Goal: Transaction & Acquisition: Purchase product/service

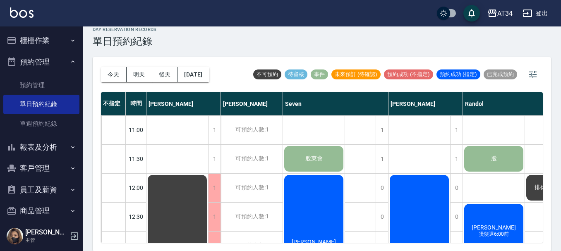
scroll to position [401, 0]
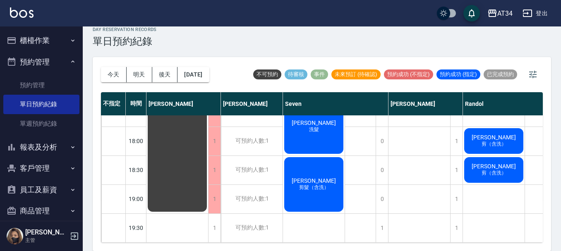
click at [38, 44] on button "櫃檯作業" at bounding box center [41, 41] width 76 height 22
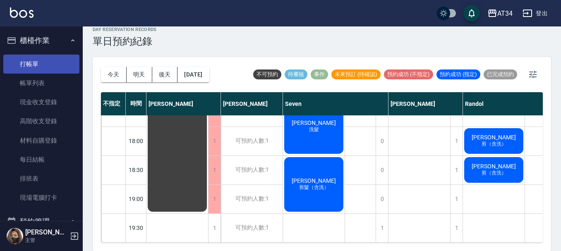
click at [48, 64] on link "打帳單" at bounding box center [41, 64] width 76 height 19
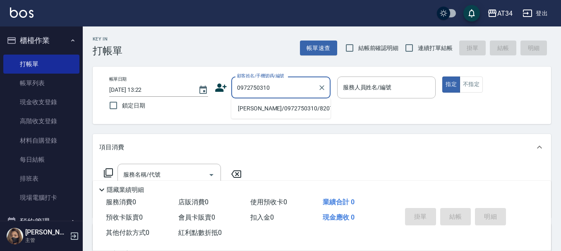
click at [288, 114] on li "[PERSON_NAME]/0972750310/820722" at bounding box center [280, 109] width 99 height 14
type input "[PERSON_NAME]/0972750310/820722"
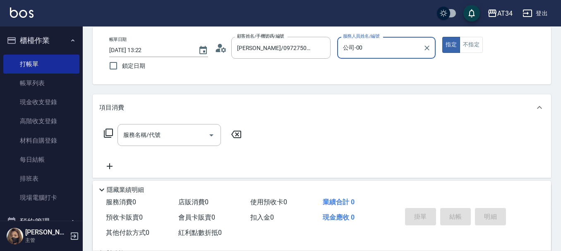
scroll to position [41, 0]
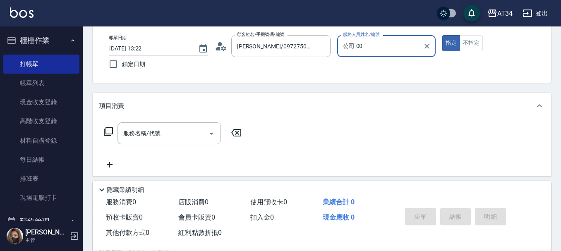
click at [377, 40] on input "公司-00" at bounding box center [380, 46] width 79 height 14
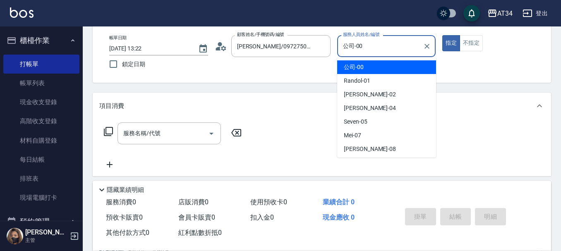
click at [377, 40] on input "公司-00" at bounding box center [380, 46] width 79 height 14
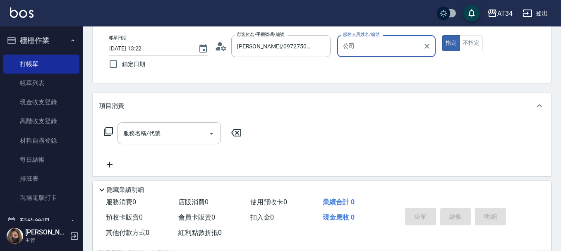
type input "公"
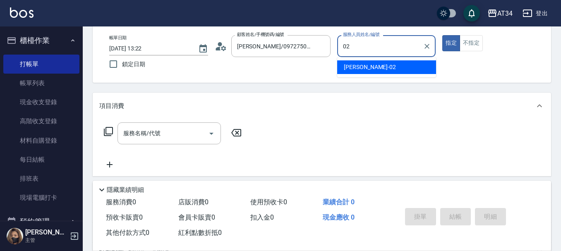
type input "Wendy-02"
type button "true"
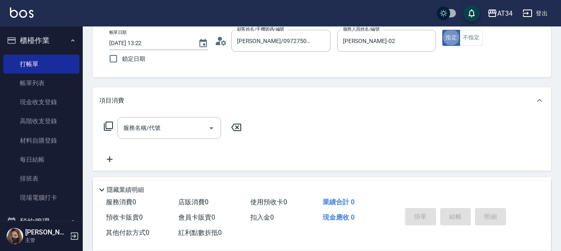
scroll to position [83, 0]
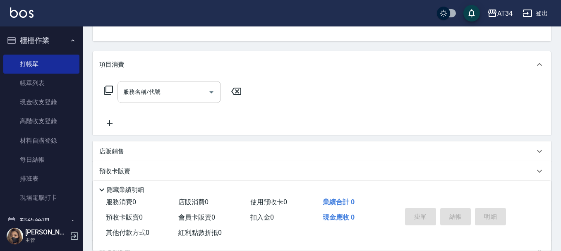
click at [182, 93] on input "服務名稱/代號" at bounding box center [163, 92] width 84 height 14
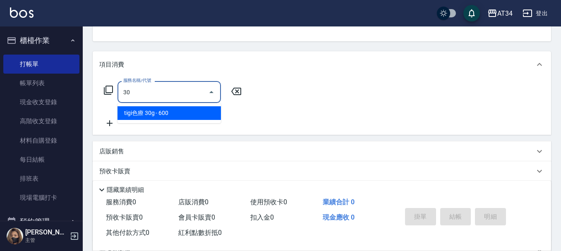
type input "301"
type input "150"
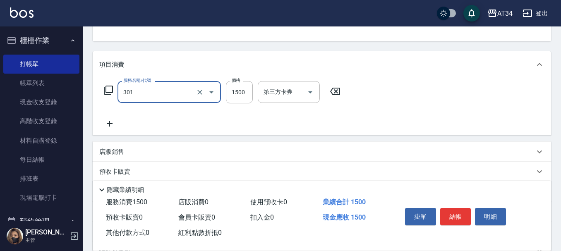
type input "燙髮(301)"
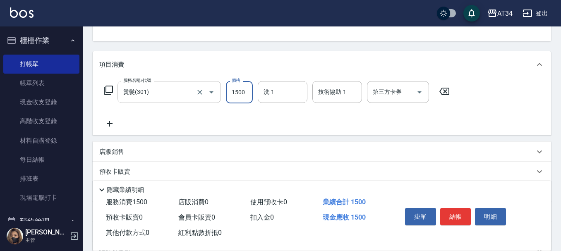
type input "0"
type input "100"
type input "10"
type input "1000"
type input "100"
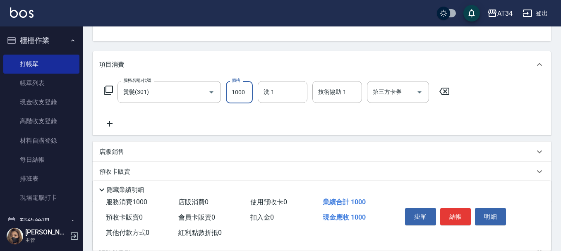
type input "1000"
click at [274, 90] on div "洗-1 洗-1" at bounding box center [283, 92] width 50 height 22
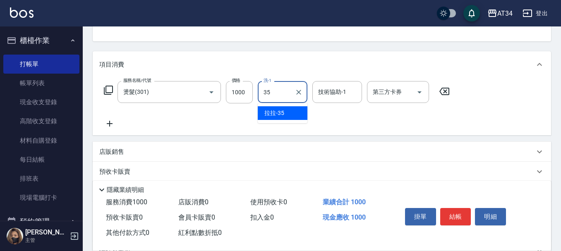
type input "拉拉-35"
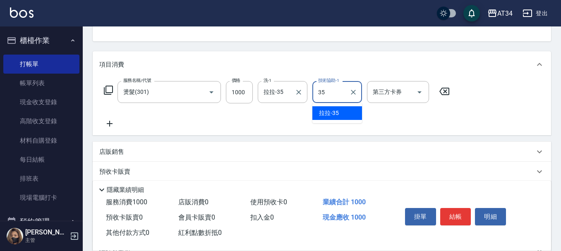
type input "拉拉-35"
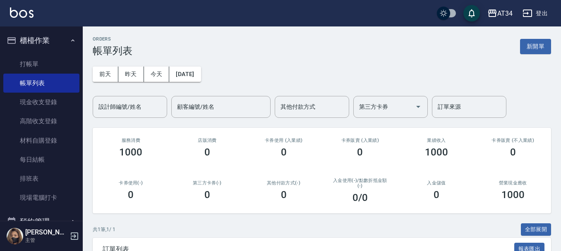
click at [274, 90] on div "前天 昨天 今天 2025/10/14 設計師編號/姓名 設計師編號/姓名 顧客編號/姓名 顧客編號/姓名 其他付款方式 其他付款方式 第三方卡券 第三方卡券…" at bounding box center [322, 87] width 458 height 61
click at [56, 31] on button "櫃檯作業" at bounding box center [41, 41] width 76 height 22
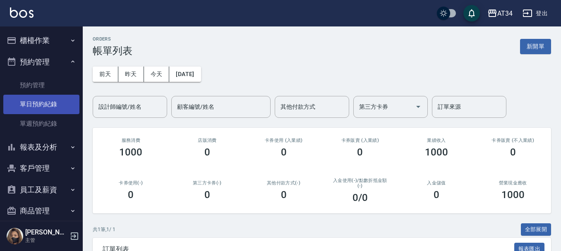
click at [49, 106] on link "單日預約紀錄" at bounding box center [41, 104] width 76 height 19
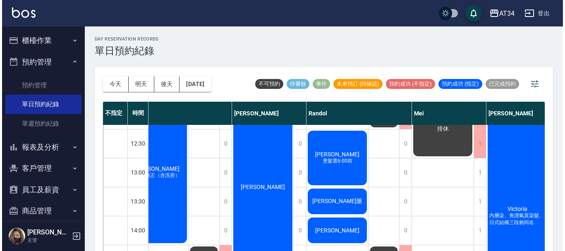
scroll to position [83, 121]
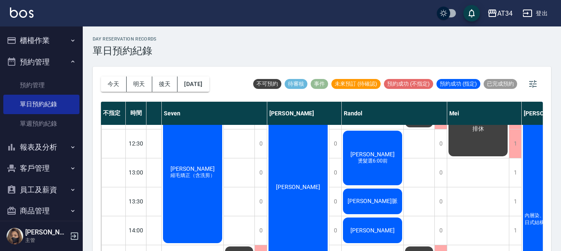
drag, startPoint x: 323, startPoint y: 164, endPoint x: 322, endPoint y: 250, distance: 85.7
click at [35, 49] on button "櫃檯作業" at bounding box center [41, 41] width 76 height 22
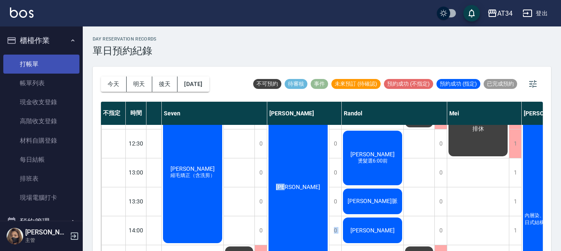
click at [38, 65] on link "打帳單" at bounding box center [41, 64] width 76 height 19
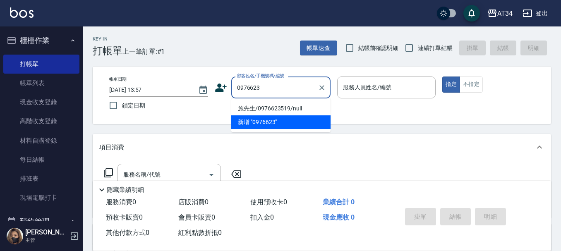
click at [255, 106] on li "施先生/0976623519/null" at bounding box center [280, 109] width 99 height 14
type input "施先生/0976623519/null"
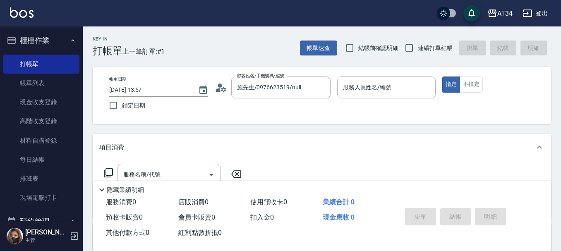
click at [222, 89] on icon at bounding box center [221, 88] width 12 height 12
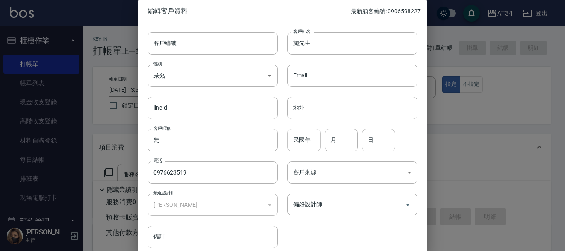
click at [316, 142] on input "民國年" at bounding box center [304, 140] width 33 height 22
type input "85"
type input "05"
type input "26"
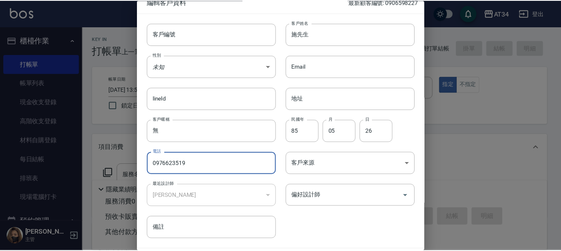
scroll to position [36, 0]
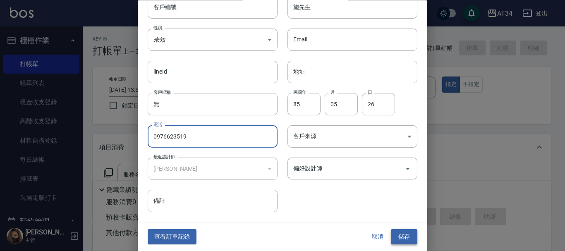
click at [401, 237] on button "儲存" at bounding box center [404, 237] width 26 height 15
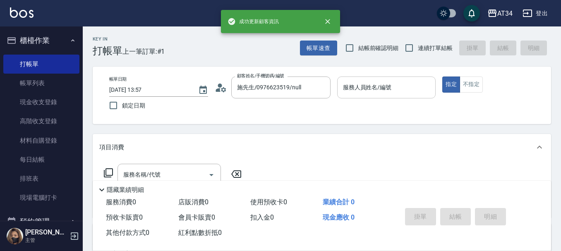
click at [386, 98] on div "服務人員姓名/編號" at bounding box center [386, 88] width 99 height 22
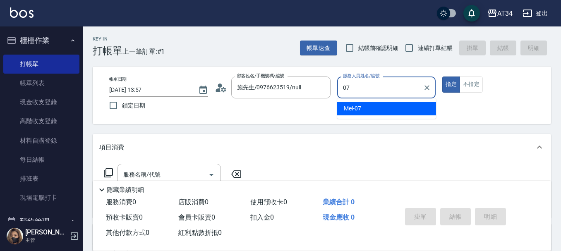
type input "Mei-07"
type button "true"
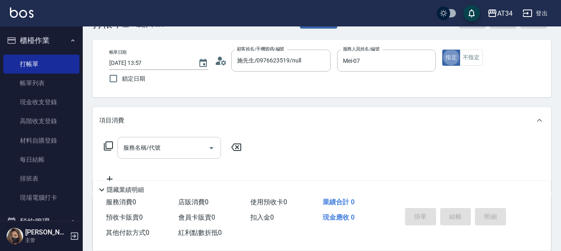
scroll to position [41, 0]
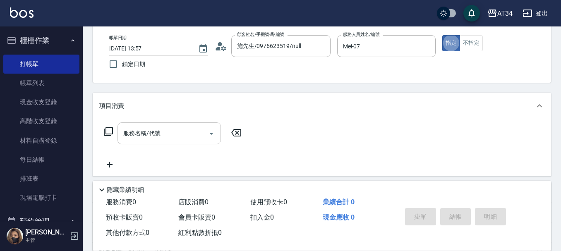
click at [164, 139] on input "服務名稱/代號" at bounding box center [163, 133] width 84 height 14
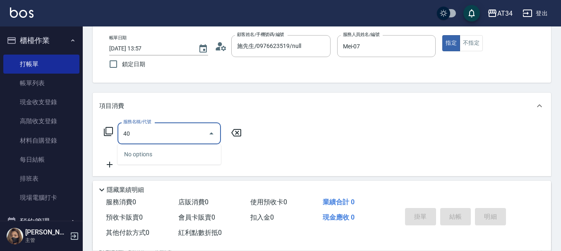
type input "401"
type input "20"
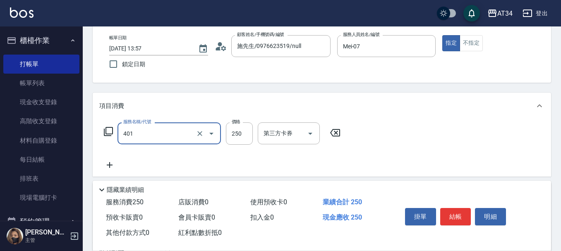
type input "剪髮(401)"
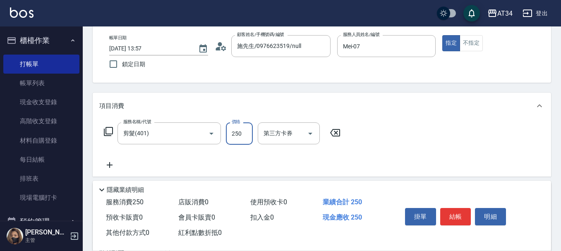
type input "0"
type input "29"
type input "20"
type input "299"
click at [114, 166] on icon at bounding box center [109, 165] width 21 height 10
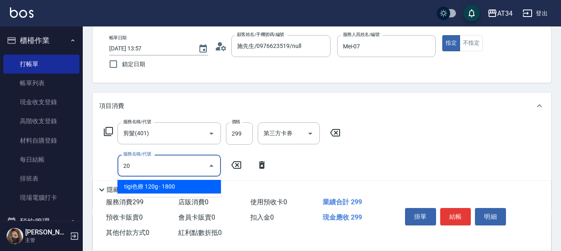
type input "201"
type input "50"
type input "洗髮(201)"
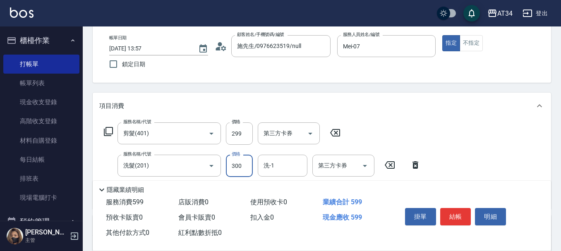
type input "30"
type input "50"
type input "300"
click at [479, 49] on button "不指定" at bounding box center [471, 43] width 23 height 16
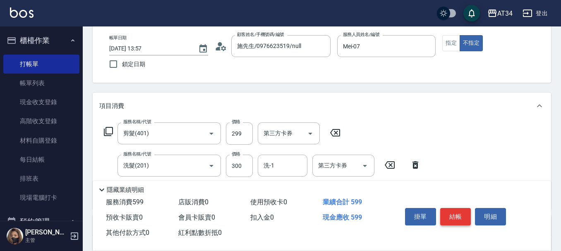
click at [453, 209] on button "結帳" at bounding box center [455, 216] width 31 height 17
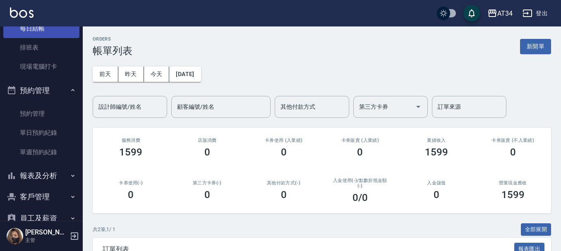
scroll to position [166, 0]
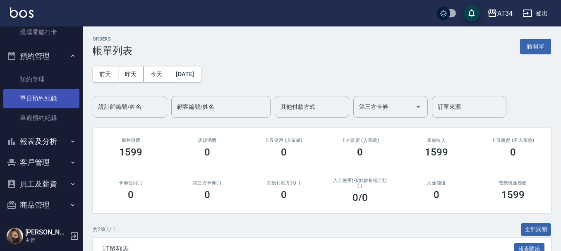
click at [50, 100] on link "單日預約紀錄" at bounding box center [41, 98] width 76 height 19
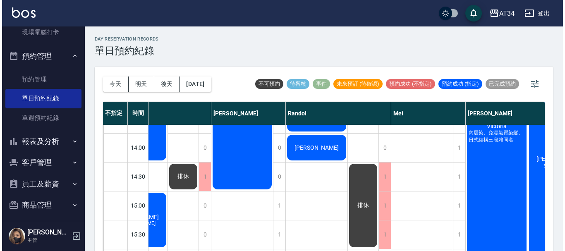
scroll to position [166, 526]
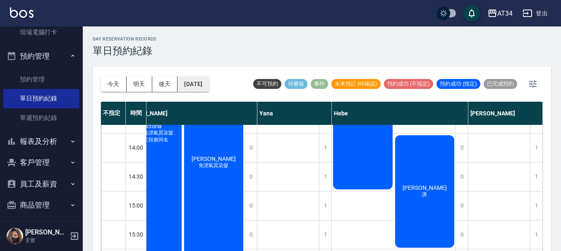
click at [204, 88] on button "[DATE]" at bounding box center [193, 84] width 31 height 15
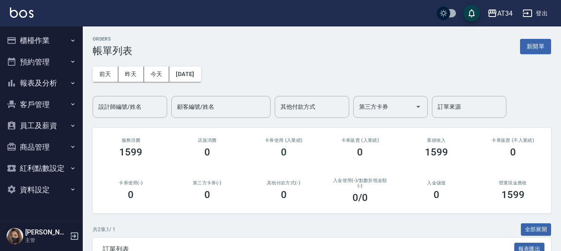
click at [54, 78] on button "報表及分析" at bounding box center [41, 83] width 76 height 22
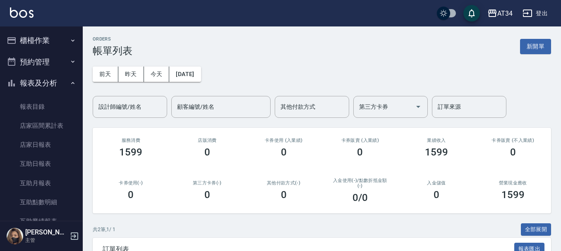
click at [51, 62] on button "預約管理" at bounding box center [41, 62] width 76 height 22
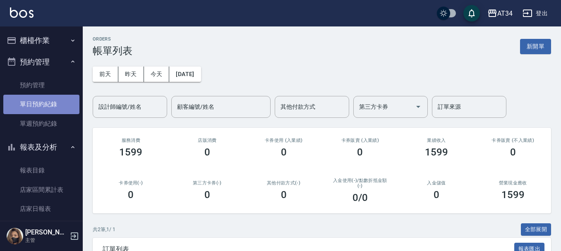
click at [49, 101] on link "單日預約紀錄" at bounding box center [41, 104] width 76 height 19
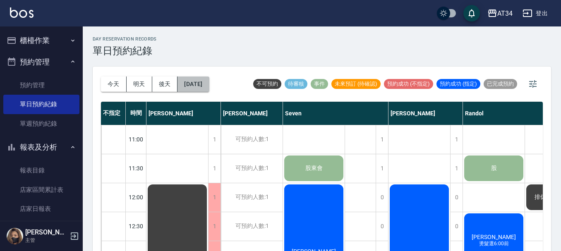
click at [209, 82] on button "[DATE]" at bounding box center [193, 84] width 31 height 15
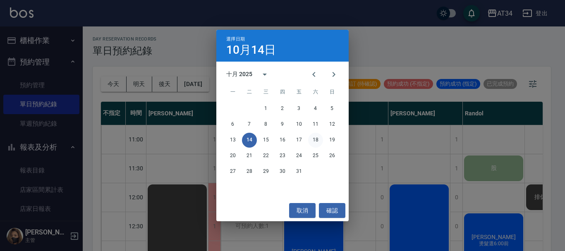
click at [312, 140] on button "18" at bounding box center [315, 140] width 15 height 15
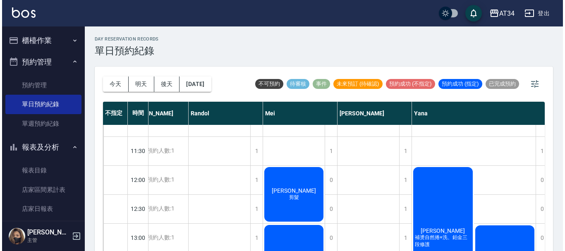
scroll to position [0, 295]
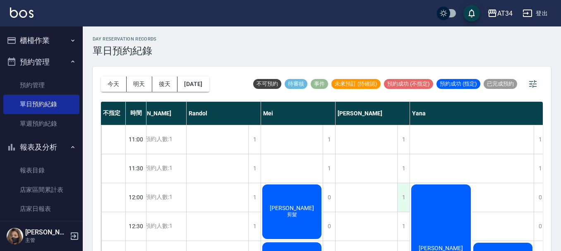
click at [407, 193] on div "1" at bounding box center [403, 197] width 12 height 29
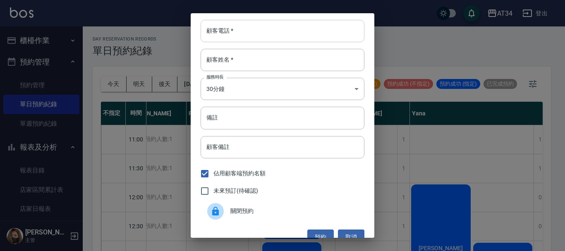
click at [267, 36] on input "顧客電話   *" at bounding box center [283, 31] width 164 height 22
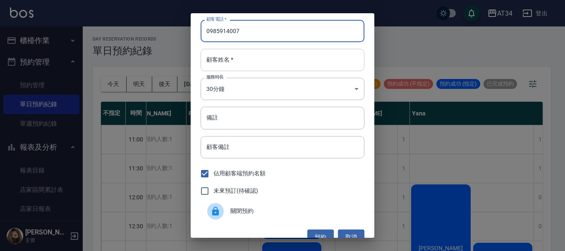
type input "0985914007"
click at [264, 66] on input "顧客姓名   *" at bounding box center [283, 60] width 164 height 22
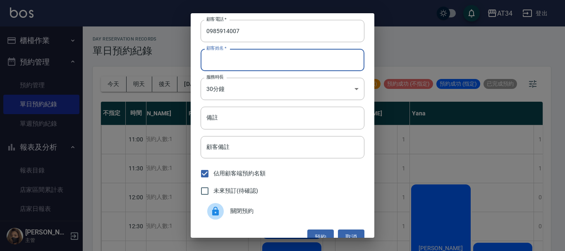
type input "h"
type input "郭先生"
click at [257, 146] on input "顧客備註" at bounding box center [283, 147] width 164 height 22
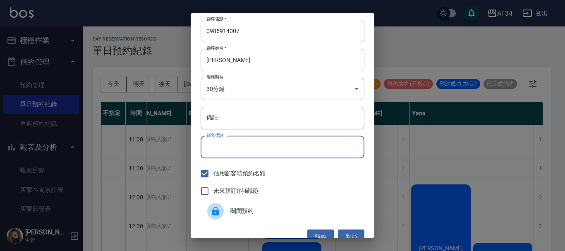
type input "ㄨ"
type input "燙"
click at [244, 187] on span "未來預訂(待確認)" at bounding box center [236, 191] width 45 height 9
click at [214, 187] on input "未來預訂(待確認)" at bounding box center [204, 190] width 17 height 17
checkbox input "true"
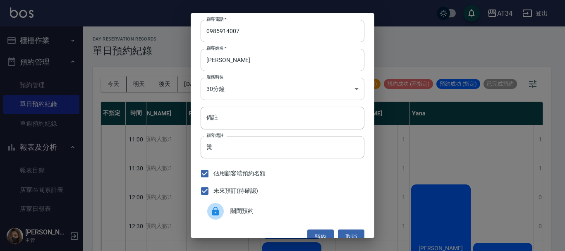
click at [317, 89] on body "AT34 登出 櫃檯作業 打帳單 帳單列表 現金收支登錄 高階收支登錄 材料自購登錄 每日結帳 排班表 現場電腦打卡 預約管理 預約管理 單日預約紀錄 單週預…" at bounding box center [282, 130] width 565 height 261
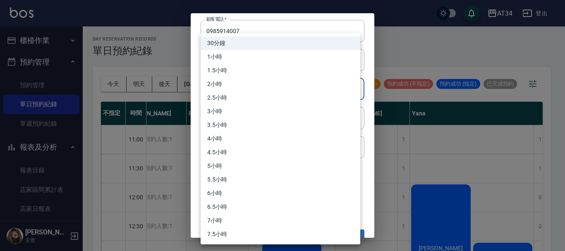
click at [297, 96] on li "2.5小時" at bounding box center [281, 98] width 160 height 14
type input "5"
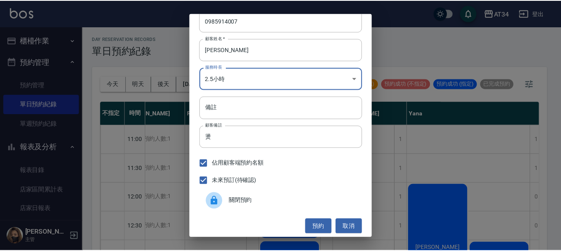
scroll to position [13, 0]
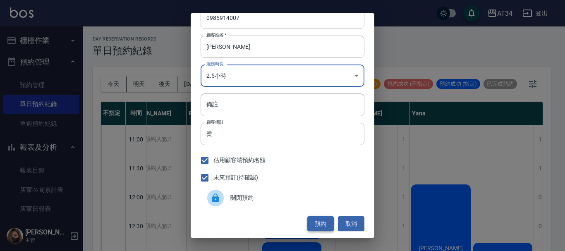
click at [319, 225] on button "預約" at bounding box center [320, 223] width 26 height 15
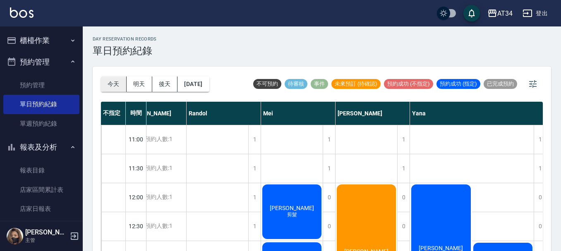
click at [119, 83] on button "今天" at bounding box center [114, 84] width 26 height 15
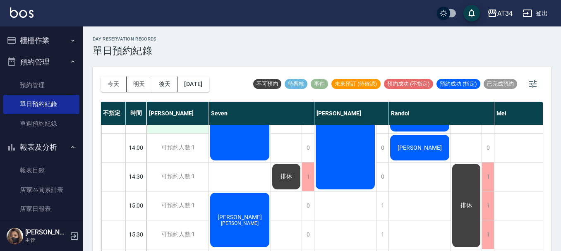
scroll to position [401, 74]
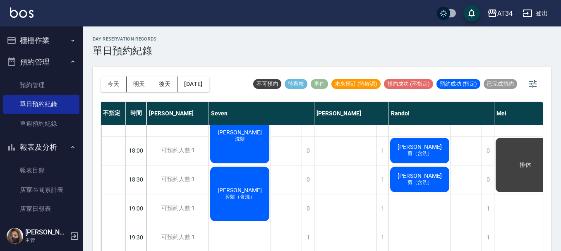
click at [47, 34] on button "櫃檯作業" at bounding box center [41, 41] width 76 height 22
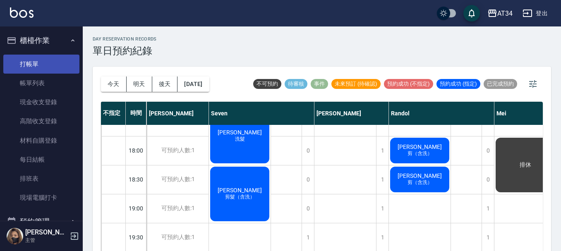
click at [50, 72] on link "打帳單" at bounding box center [41, 64] width 76 height 19
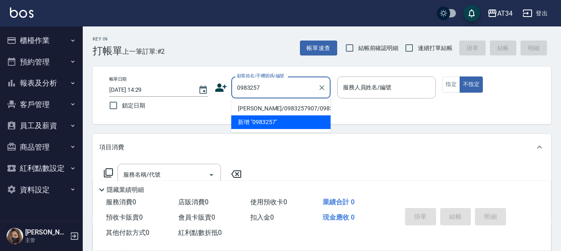
click at [277, 109] on li "[PERSON_NAME]/0983257907/0983257907" at bounding box center [280, 109] width 99 height 14
type input "[PERSON_NAME]/0983257907/0983257907"
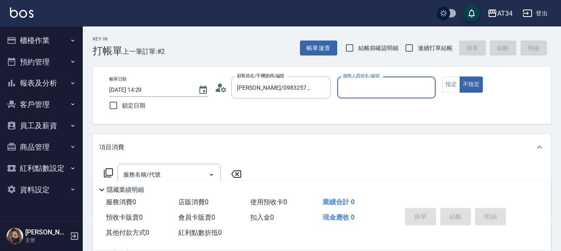
scroll to position [41, 0]
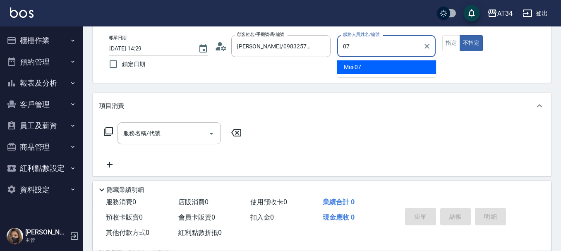
type input "Mei-07"
type button "false"
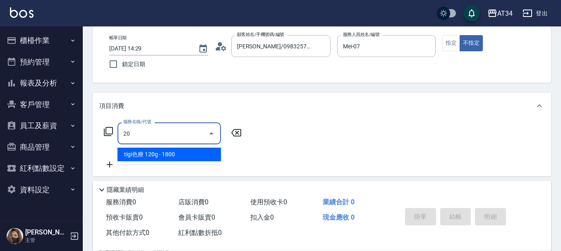
type input "201"
type input "30"
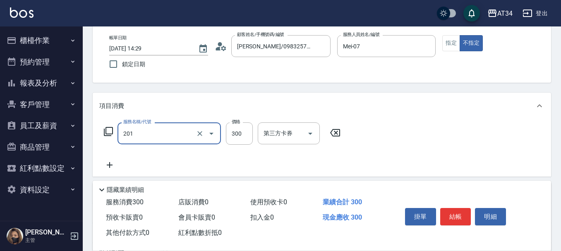
type input "洗髮(201)"
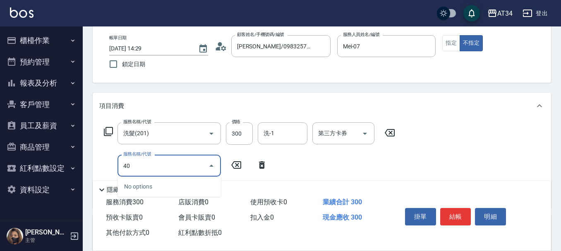
type input "401"
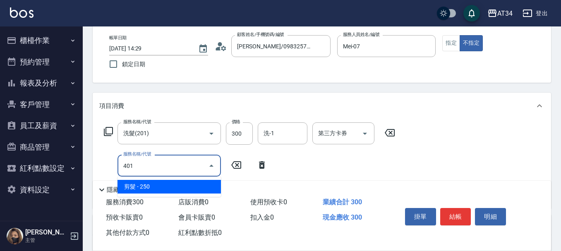
type input "50"
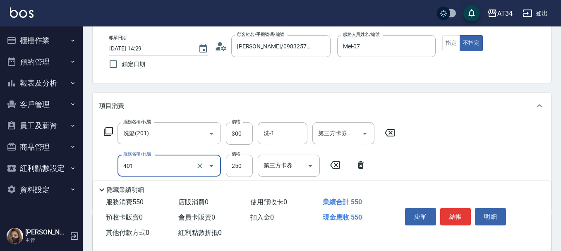
type input "剪髮(401)"
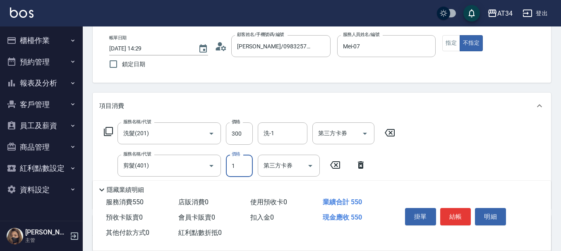
type input "12"
type input "30"
type input "29"
type input "50"
type input "299"
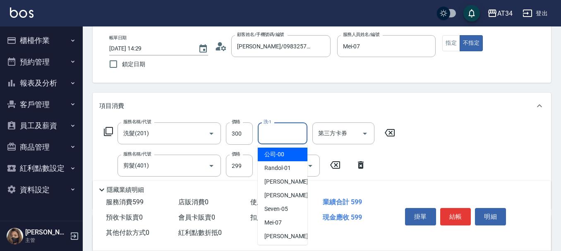
click at [273, 130] on input "洗-1" at bounding box center [283, 133] width 42 height 14
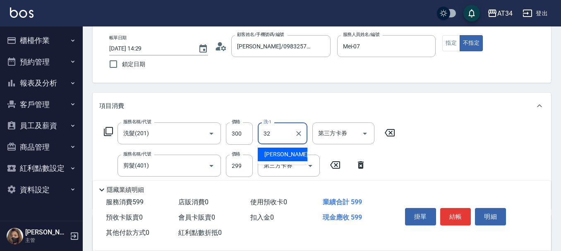
type input "阿源-32"
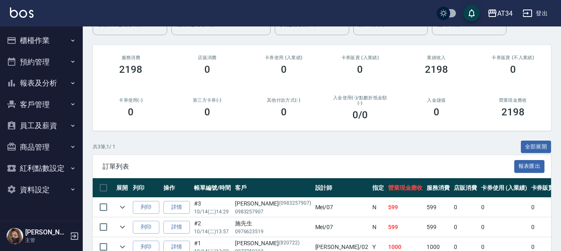
scroll to position [41, 0]
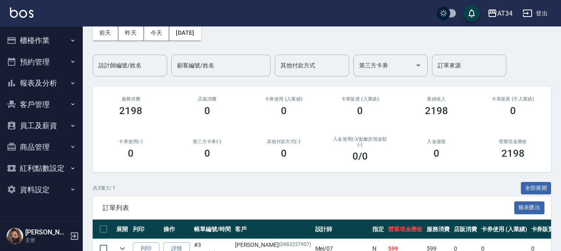
click at [57, 60] on button "預約管理" at bounding box center [41, 62] width 76 height 22
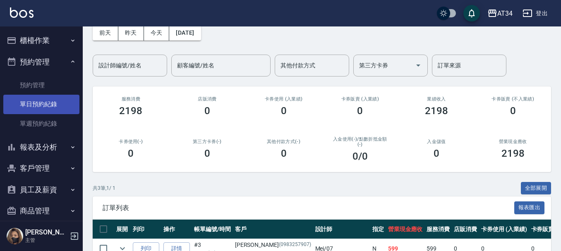
click at [57, 111] on link "單日預約紀錄" at bounding box center [41, 104] width 76 height 19
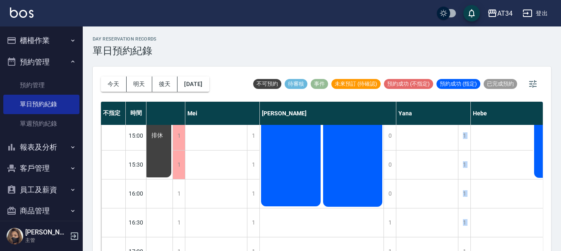
scroll to position [315, 383]
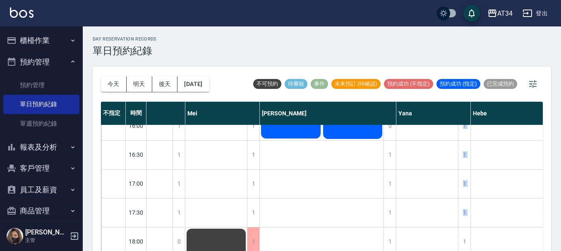
drag, startPoint x: 330, startPoint y: 245, endPoint x: 407, endPoint y: 247, distance: 77.0
click at [407, 247] on div "不指定 時間 Gina Wendy Seven annie Randol Mei Emily Yana Hebe Emma 11:00 11:30 12:00…" at bounding box center [322, 177] width 442 height 151
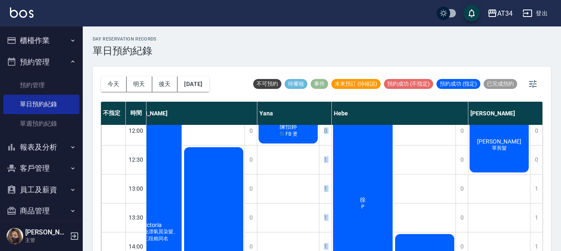
scroll to position [0, 526]
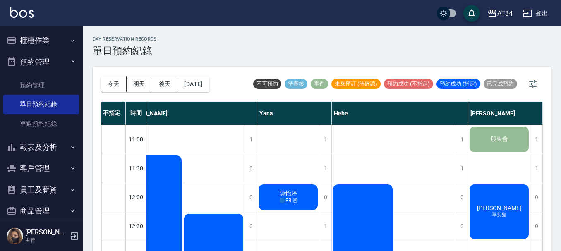
click at [498, 205] on span "潘家慶" at bounding box center [499, 208] width 48 height 7
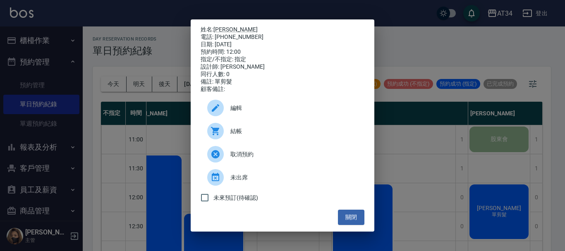
click at [271, 134] on span "結帳" at bounding box center [293, 131] width 127 height 9
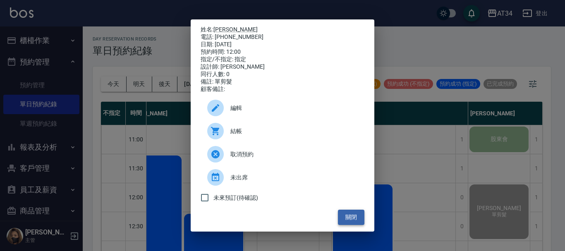
click at [346, 214] on button "關閉" at bounding box center [351, 217] width 26 height 15
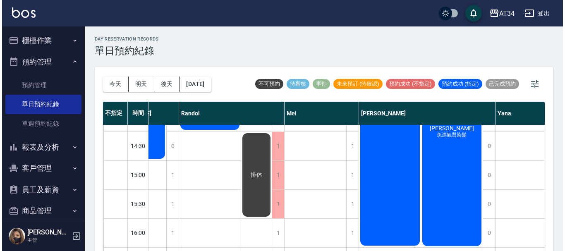
scroll to position [194, 286]
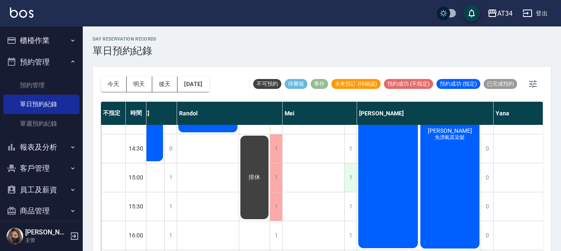
click at [354, 187] on div "1" at bounding box center [350, 177] width 12 height 29
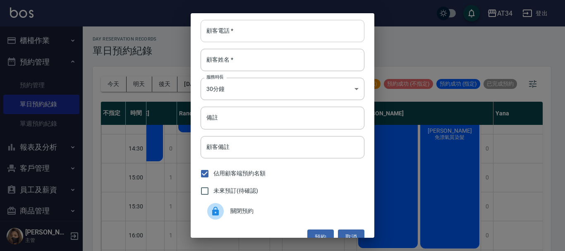
click at [266, 31] on input "顧客電話   *" at bounding box center [283, 31] width 164 height 22
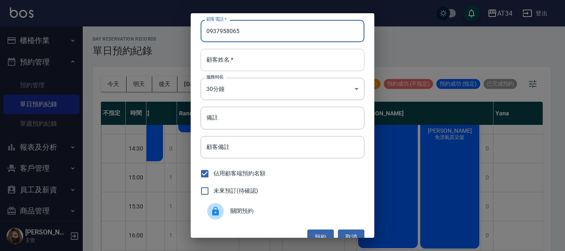
type input "0937958065"
click at [285, 57] on input "顧客姓名   *" at bounding box center [283, 60] width 164 height 22
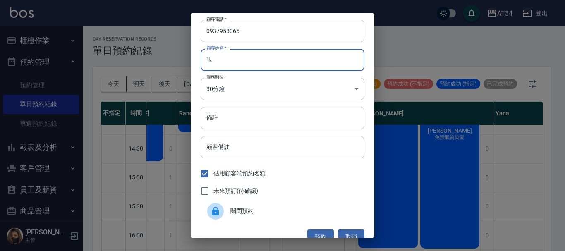
type input "張"
click at [253, 190] on span "未來預訂(待確認)" at bounding box center [236, 191] width 45 height 9
click at [214, 190] on input "未來預訂(待確認)" at bounding box center [204, 190] width 17 height 17
checkbox input "true"
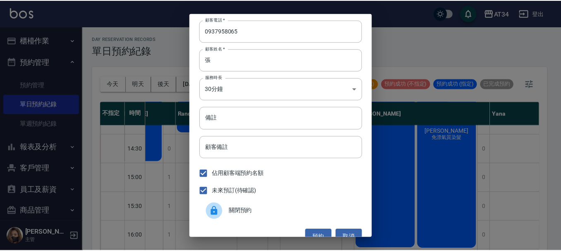
scroll to position [13, 0]
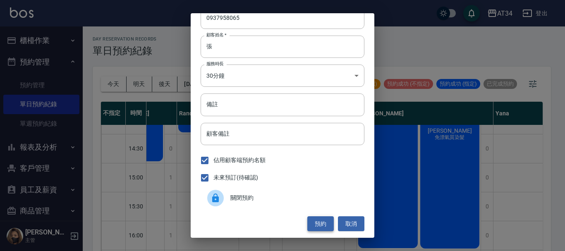
click at [312, 224] on button "預約" at bounding box center [320, 223] width 26 height 15
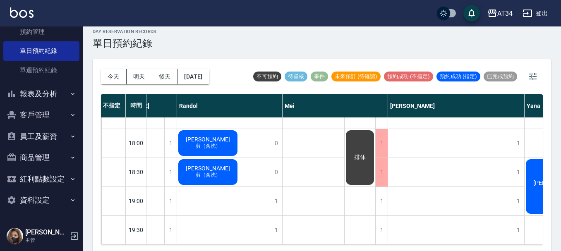
scroll to position [10, 0]
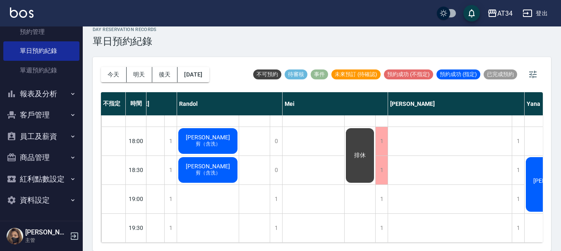
click at [44, 137] on button "員工及薪資" at bounding box center [41, 137] width 76 height 22
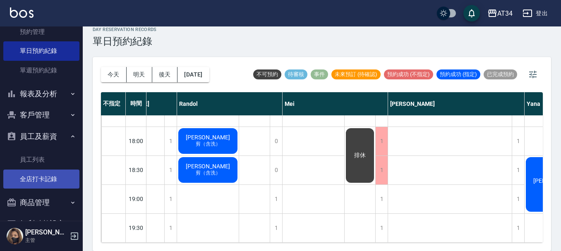
click at [41, 176] on link "全店打卡記錄" at bounding box center [41, 179] width 76 height 19
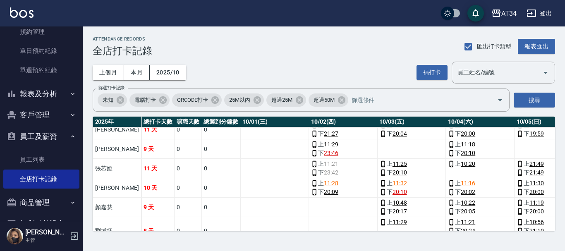
scroll to position [112, 0]
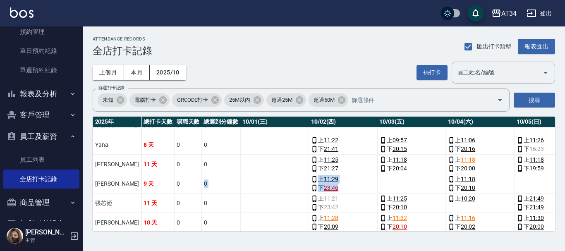
drag, startPoint x: 163, startPoint y: 187, endPoint x: 374, endPoint y: 179, distance: 210.8
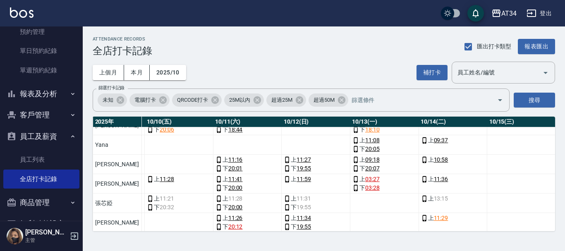
scroll to position [112, 719]
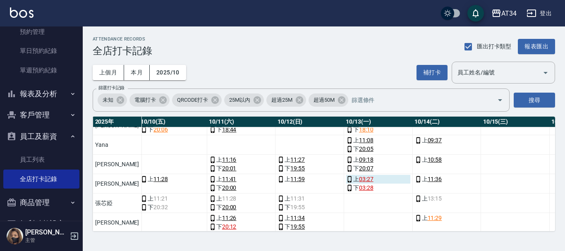
click at [359, 182] on link "03:27" at bounding box center [366, 179] width 14 height 9
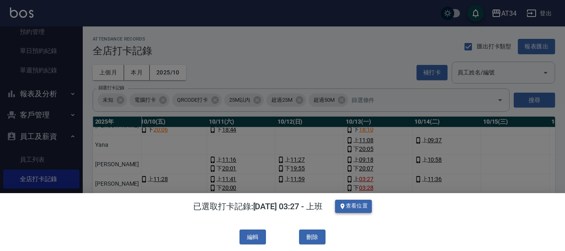
click at [360, 203] on button "查看位置" at bounding box center [353, 206] width 37 height 13
click at [326, 96] on div at bounding box center [282, 125] width 565 height 251
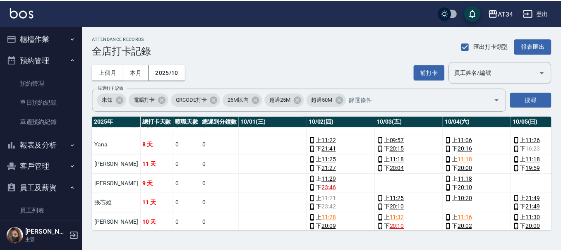
scroll to position [0, 0]
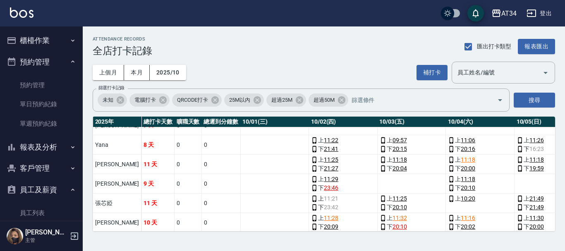
click at [51, 196] on button "員工及薪資" at bounding box center [41, 190] width 76 height 22
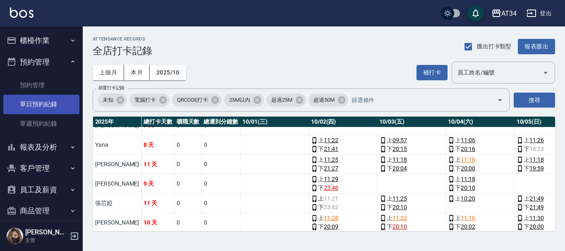
click at [30, 96] on link "單日預約紀錄" at bounding box center [41, 104] width 76 height 19
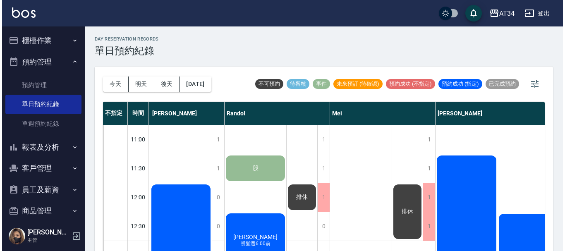
scroll to position [0, 299]
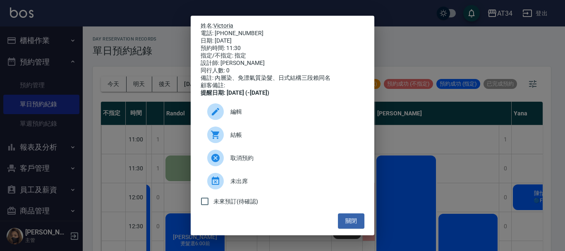
click at [270, 146] on div "結帳" at bounding box center [283, 134] width 164 height 23
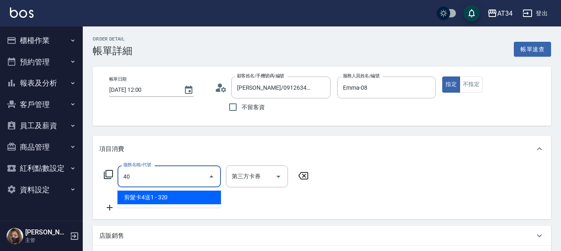
type input "401"
type input "20"
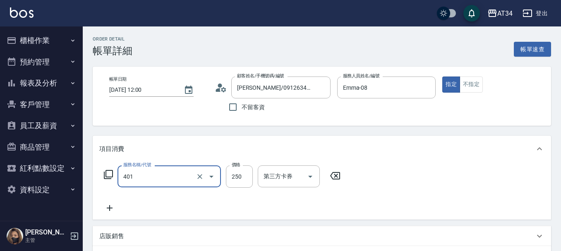
type input "剪髮(401)"
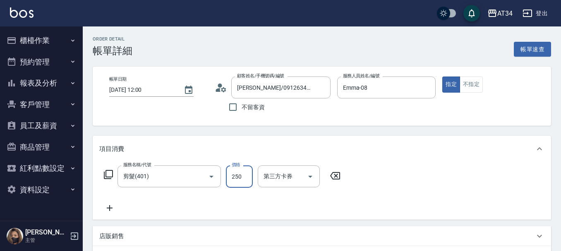
type input "0"
type input "50"
type input "500"
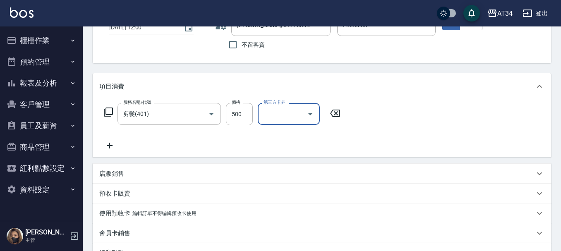
scroll to position [207, 0]
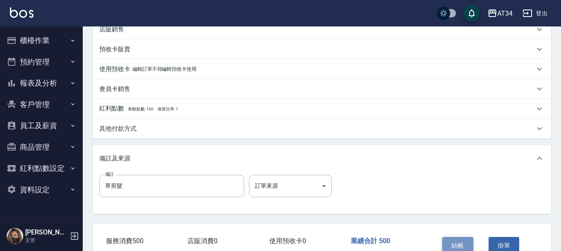
click at [457, 243] on button "結帳" at bounding box center [457, 245] width 31 height 17
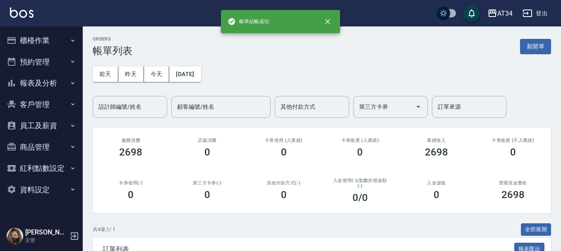
click at [34, 38] on button "櫃檯作業" at bounding box center [41, 41] width 76 height 22
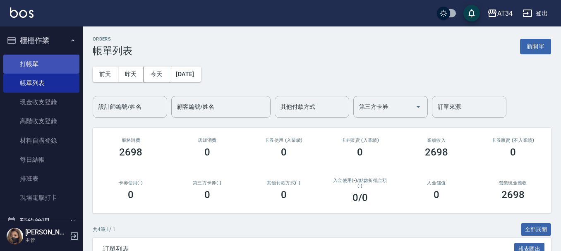
click at [35, 60] on link "打帳單" at bounding box center [41, 64] width 76 height 19
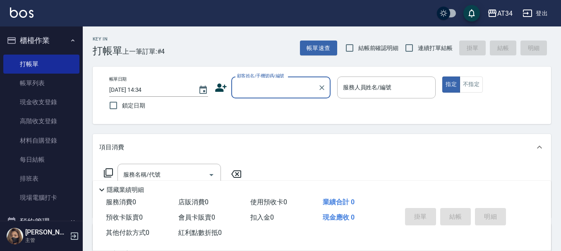
type input "5"
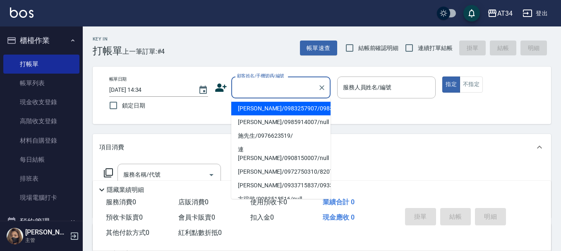
type input "5"
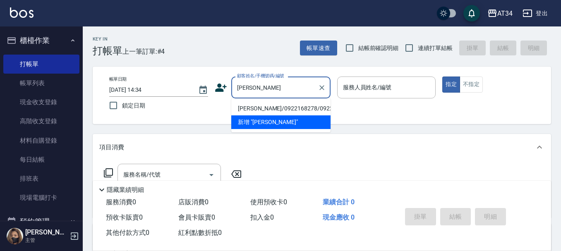
click at [245, 104] on li "張白泓/0922168278/0922168278" at bounding box center [280, 109] width 99 height 14
type input "張白泓/0922168278/0922168278"
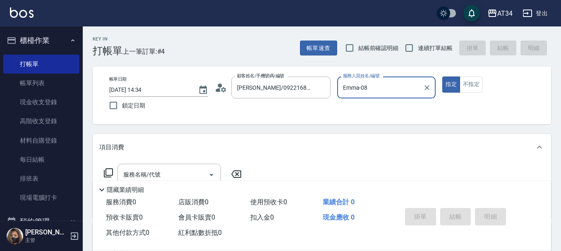
type input "Emma-08"
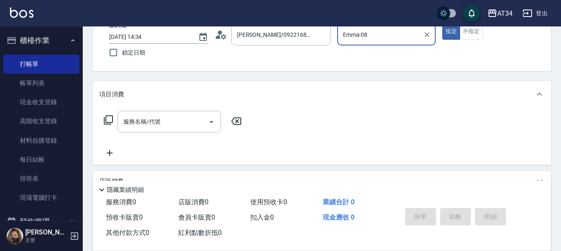
scroll to position [83, 0]
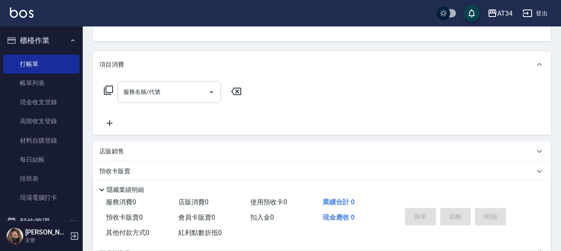
click at [160, 97] on input "服務名稱/代號" at bounding box center [163, 92] width 84 height 14
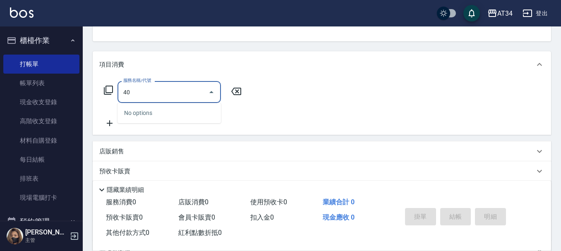
type input "401"
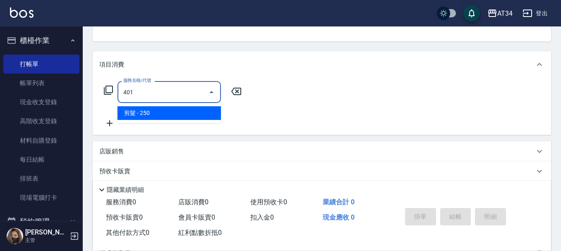
type input "20"
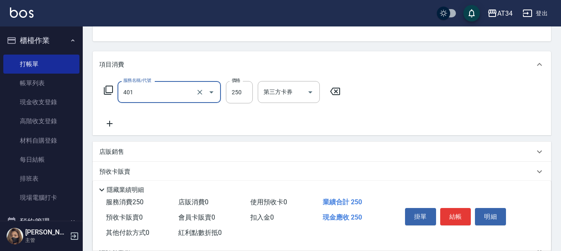
type input "剪髮(401)"
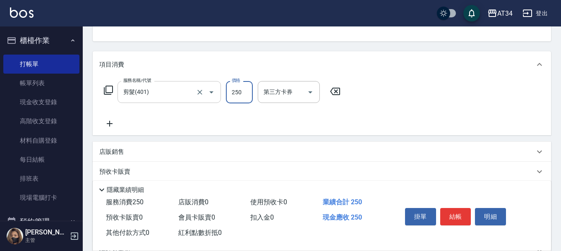
type input "0"
type input "50"
type input "500"
click at [110, 126] on icon at bounding box center [109, 124] width 21 height 10
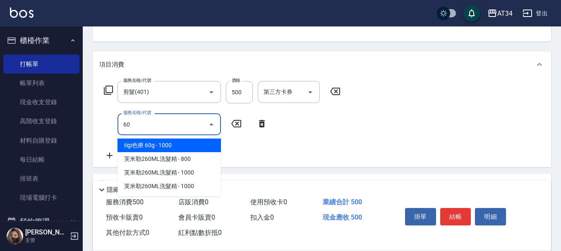
type input "602"
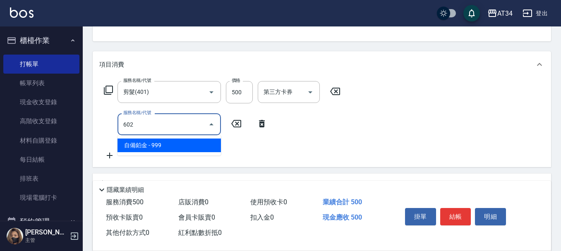
type input "140"
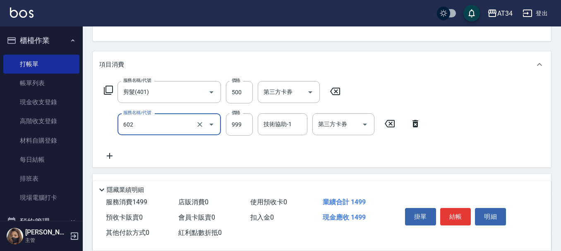
type input "自備鉑金(602)"
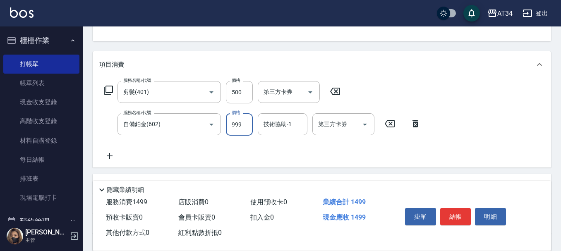
type input "50"
type input "18"
type input "60"
type input "180"
type input "230"
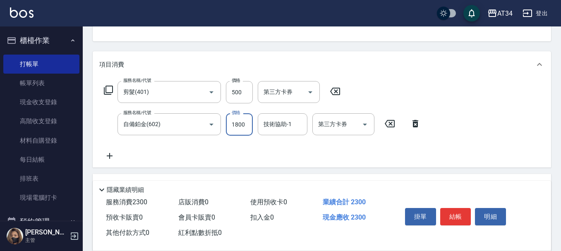
type input "1800"
click at [111, 156] on icon at bounding box center [110, 156] width 6 height 6
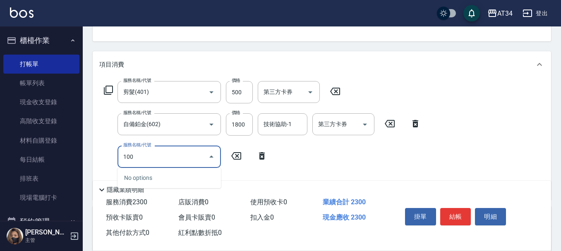
type input "1001"
type input "270"
type input "總公司頭皮350(1001)"
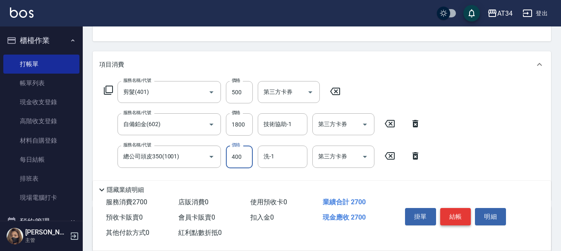
click at [463, 220] on button "結帳" at bounding box center [455, 216] width 31 height 17
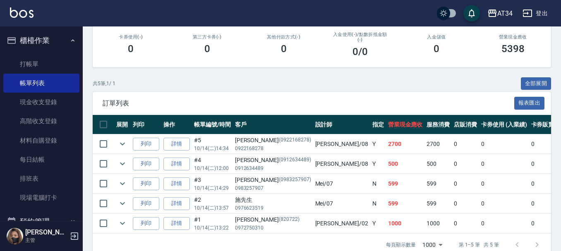
scroll to position [167, 0]
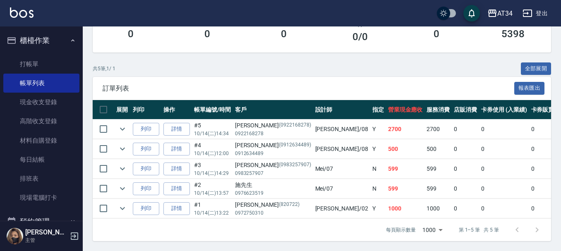
click at [452, 206] on td "0" at bounding box center [465, 208] width 27 height 19
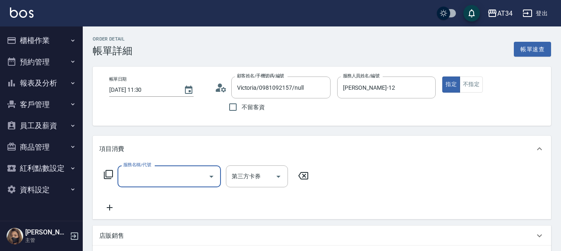
click at [161, 168] on div "服務名稱/代號" at bounding box center [169, 177] width 103 height 22
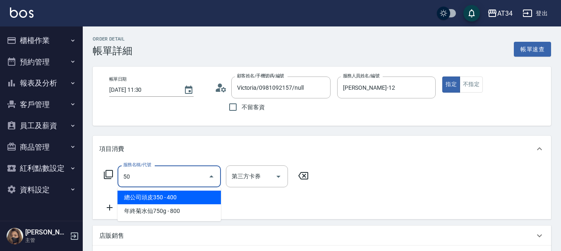
type input "501"
type input "100"
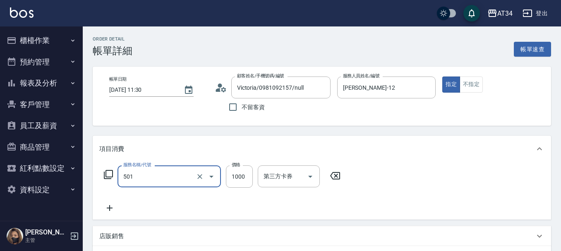
type input "染髮(501)"
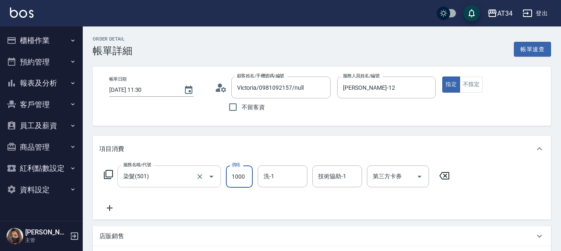
type input "0"
type input "35"
type input "30"
type input "3500"
type input "350"
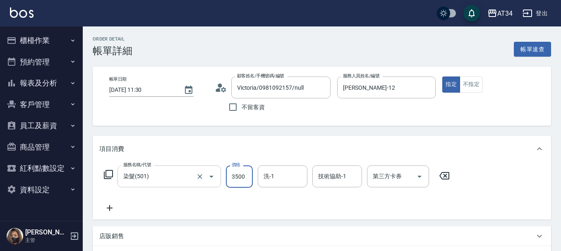
type input "3500"
type input "3"
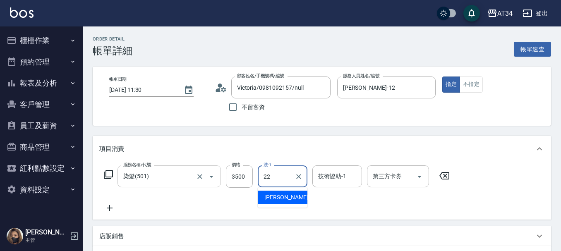
type input "[PERSON_NAME]-22"
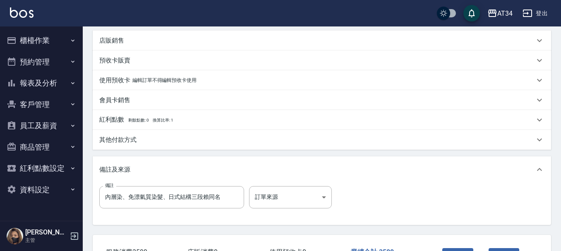
scroll to position [207, 0]
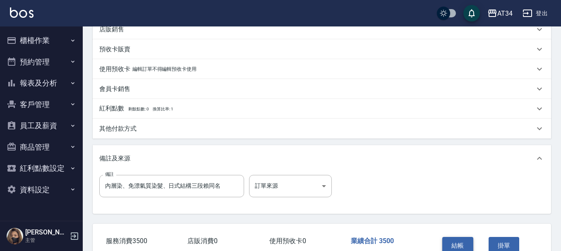
click at [456, 244] on button "結帳" at bounding box center [457, 245] width 31 height 17
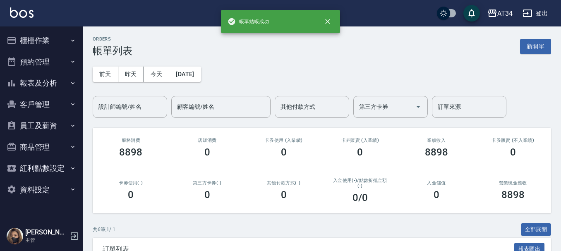
click at [43, 57] on button "預約管理" at bounding box center [41, 62] width 76 height 22
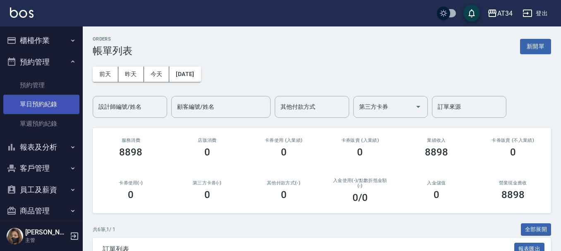
click at [56, 106] on link "單日預約紀錄" at bounding box center [41, 104] width 76 height 19
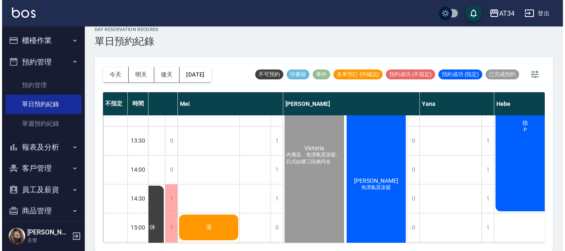
scroll to position [124, 393]
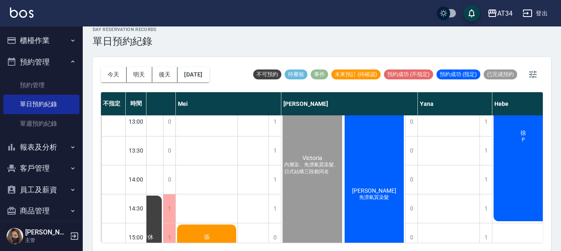
click at [387, 199] on span "免漂氣質染髮" at bounding box center [374, 197] width 33 height 7
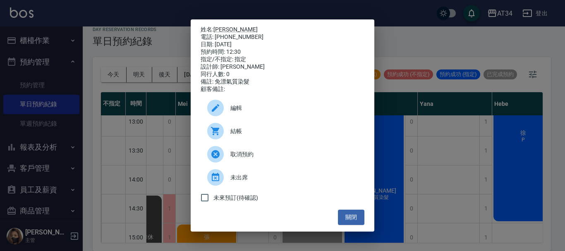
click at [223, 135] on div at bounding box center [215, 131] width 17 height 17
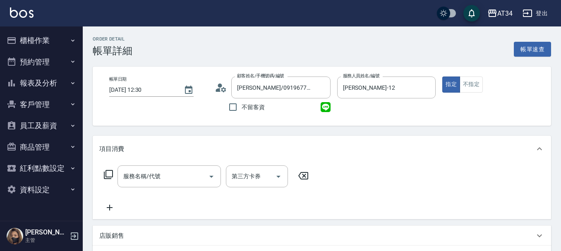
click at [130, 182] on input "服務名稱/代號" at bounding box center [163, 176] width 84 height 14
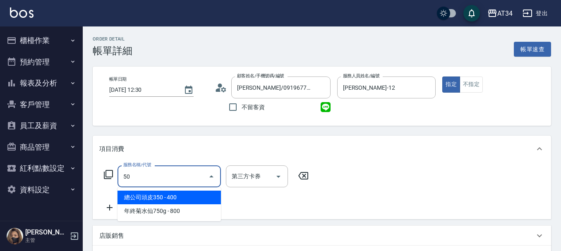
type input "501"
type input "100"
type input "染髮(501)"
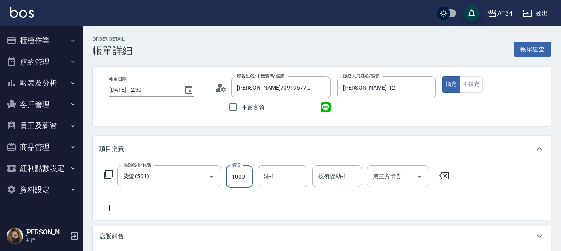
type input "0"
type input "20"
type input "200"
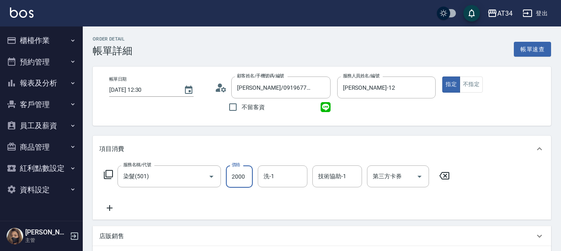
type input "2000"
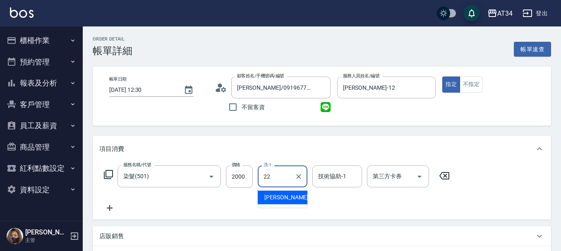
type input "[PERSON_NAME]-22"
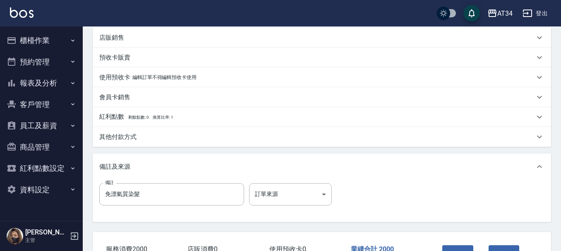
scroll to position [248, 0]
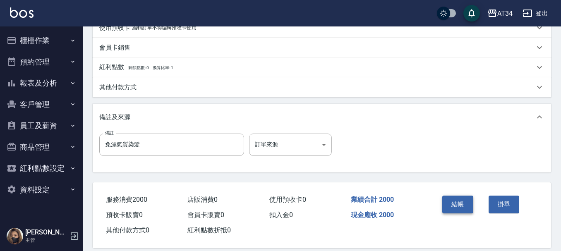
click at [448, 209] on button "結帳" at bounding box center [457, 204] width 31 height 17
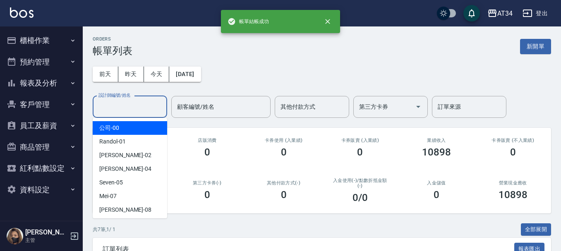
click at [137, 107] on input "設計師編號/姓名" at bounding box center [129, 107] width 67 height 14
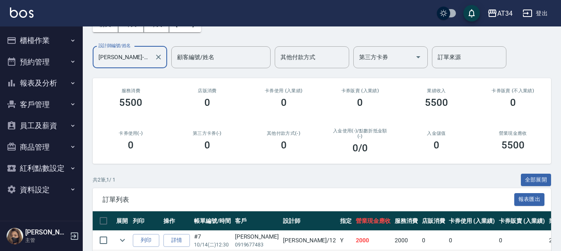
scroll to position [108, 0]
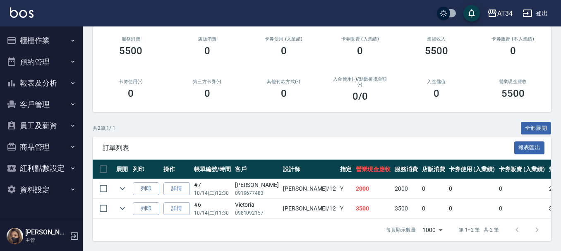
type input "Emily-12"
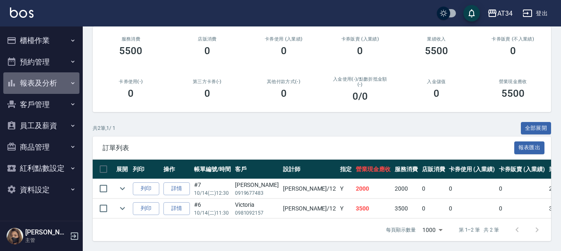
click at [38, 88] on button "報表及分析" at bounding box center [41, 83] width 76 height 22
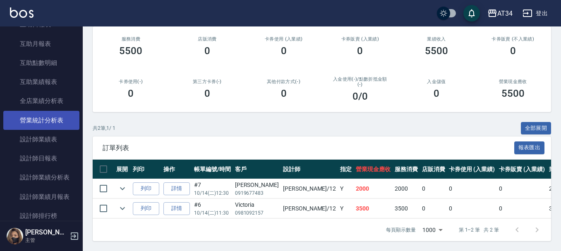
scroll to position [166, 0]
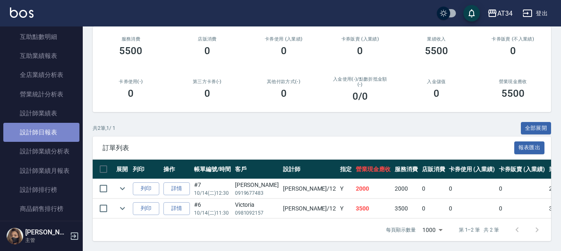
click at [47, 133] on link "設計師日報表" at bounding box center [41, 132] width 76 height 19
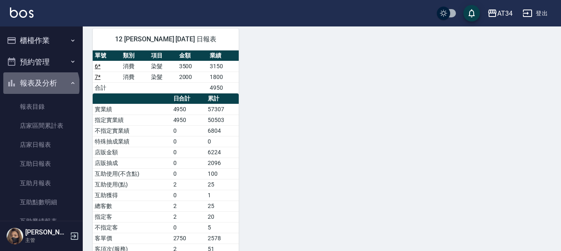
click at [40, 85] on button "報表及分析" at bounding box center [41, 83] width 76 height 22
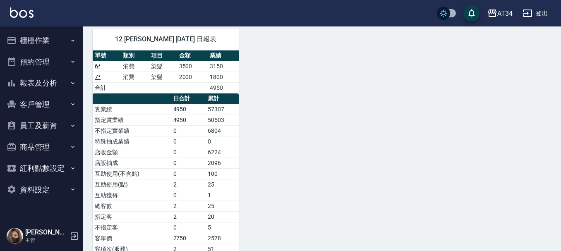
click at [41, 50] on button "櫃檯作業" at bounding box center [41, 41] width 76 height 22
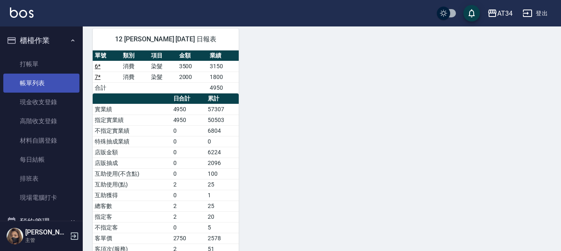
click at [49, 84] on link "帳單列表" at bounding box center [41, 83] width 76 height 19
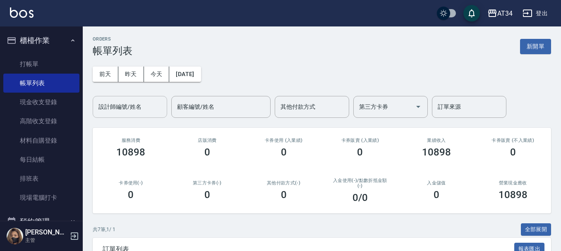
click at [127, 98] on div "設計師編號/姓名" at bounding box center [130, 107] width 74 height 22
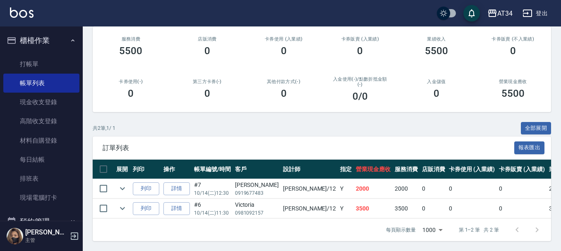
scroll to position [108, 0]
type input "Emily-12"
click at [183, 185] on link "詳情" at bounding box center [176, 188] width 26 height 13
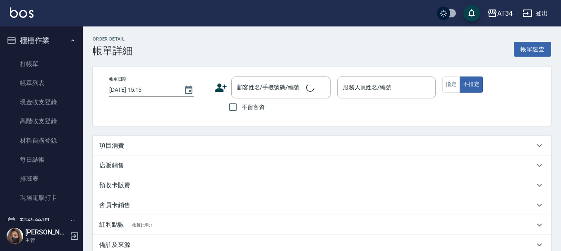
type input "2025/10/14 12:30"
type input "Emily-12"
type input "200"
type input "免漂氣質染髮"
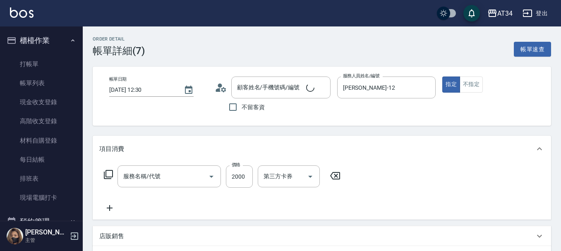
type input "劉侑珊/0919677483/null"
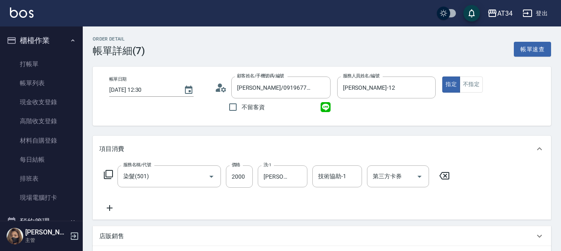
type input "染髮(501)"
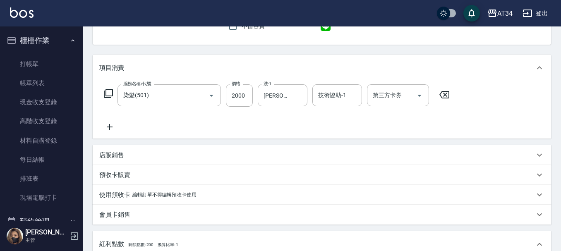
scroll to position [83, 0]
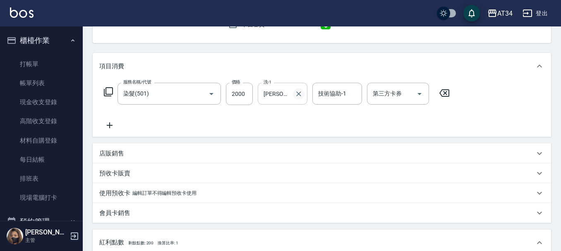
click at [297, 95] on icon "Clear" at bounding box center [299, 94] width 8 height 8
click at [115, 128] on icon at bounding box center [109, 125] width 21 height 10
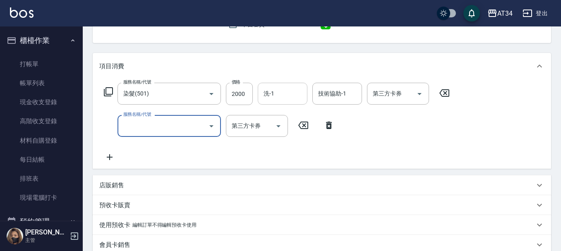
click at [127, 127] on input "服務名稱/代號" at bounding box center [163, 126] width 84 height 14
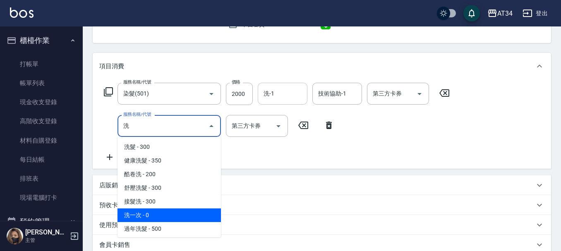
click at [146, 216] on span "洗一次 - 0" at bounding box center [169, 216] width 103 height 14
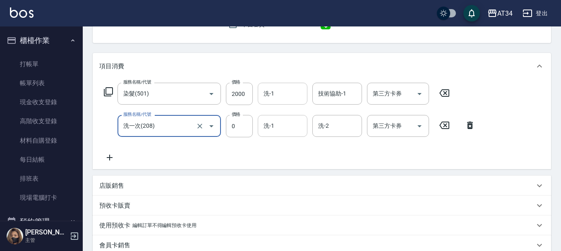
type input "洗一次(208)"
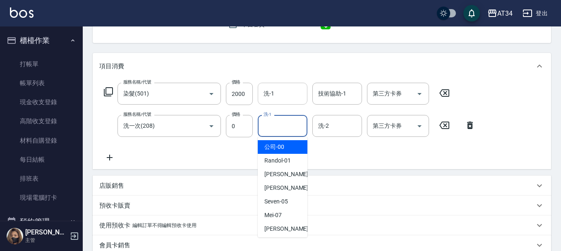
click at [263, 130] on input "洗-1" at bounding box center [283, 126] width 42 height 14
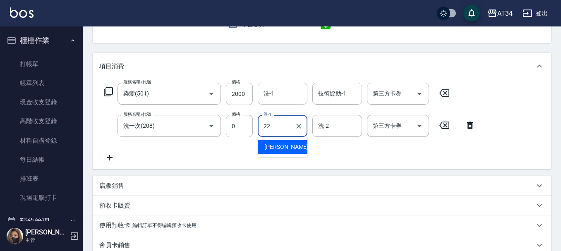
type input "賴佑潔-22"
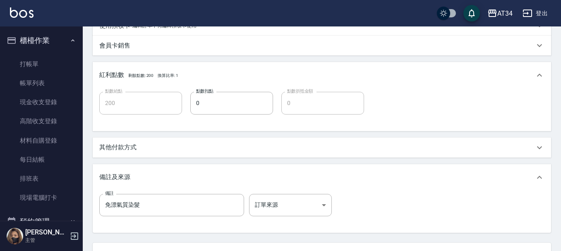
scroll to position [354, 0]
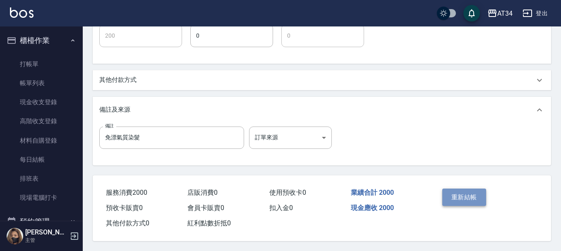
click at [459, 197] on button "重新結帳" at bounding box center [464, 197] width 44 height 17
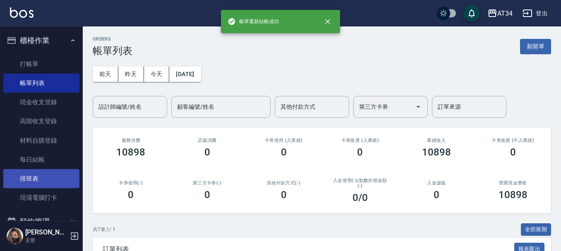
scroll to position [124, 0]
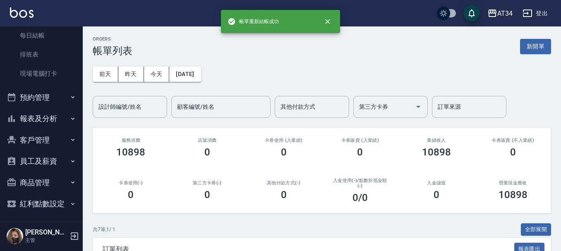
click at [50, 121] on button "報表及分析" at bounding box center [41, 119] width 76 height 22
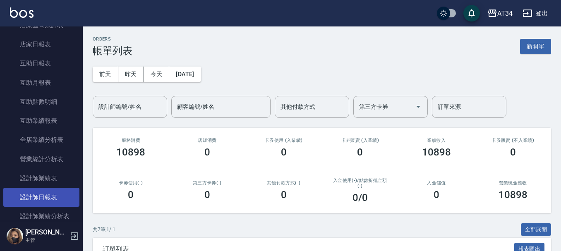
scroll to position [248, 0]
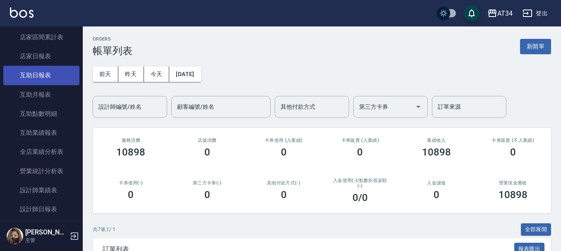
click at [40, 78] on link "互助日報表" at bounding box center [41, 75] width 76 height 19
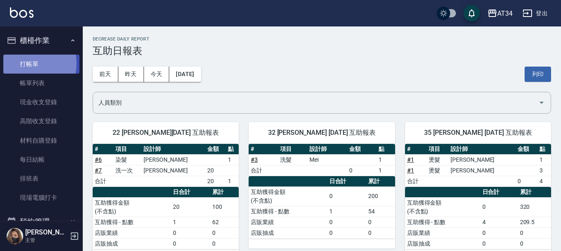
click at [24, 63] on link "打帳單" at bounding box center [41, 64] width 76 height 19
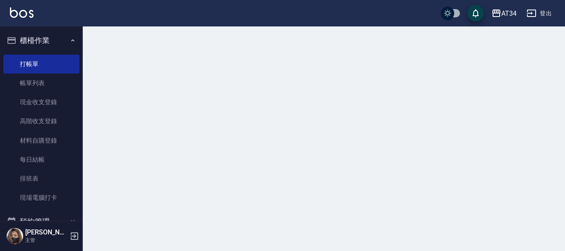
click at [47, 38] on button "櫃檯作業" at bounding box center [41, 41] width 76 height 22
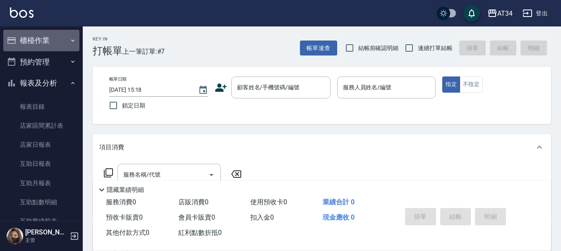
drag, startPoint x: 47, startPoint y: 38, endPoint x: 247, endPoint y: 209, distance: 262.1
click at [225, 188] on div "AT34 登出 櫃檯作業 打帳單 帳單列表 現金收支登錄 高階收支登錄 材料自購登錄 每日結帳 排班表 現場電腦打卡 預約管理 預約管理 單日預約紀錄 單週預…" at bounding box center [280, 211] width 561 height 423
click at [301, 195] on div "使用預收卡 0" at bounding box center [283, 202] width 72 height 15
click at [45, 36] on button "櫃檯作業" at bounding box center [41, 41] width 76 height 22
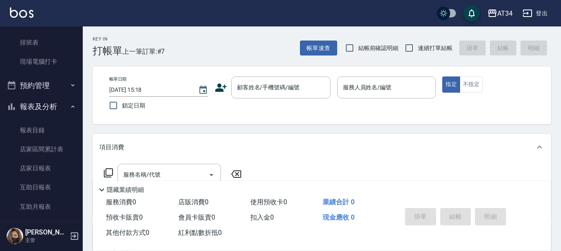
scroll to position [124, 0]
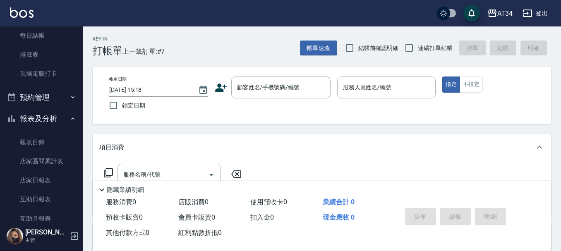
click at [44, 100] on button "預約管理" at bounding box center [41, 98] width 76 height 22
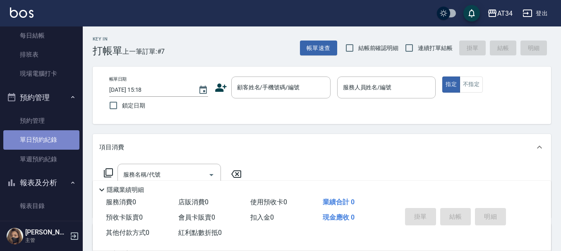
click at [43, 137] on link "單日預約紀錄" at bounding box center [41, 139] width 76 height 19
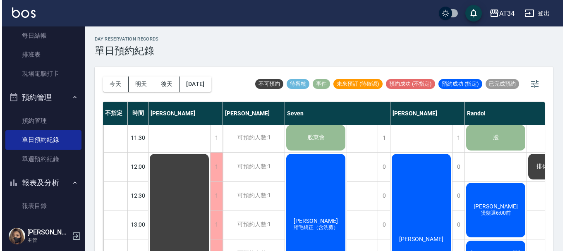
scroll to position [28, 0]
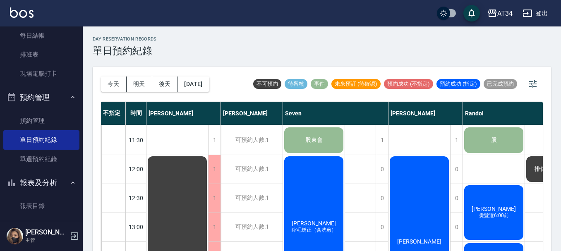
click at [420, 199] on div "[PERSON_NAME]" at bounding box center [420, 241] width 62 height 173
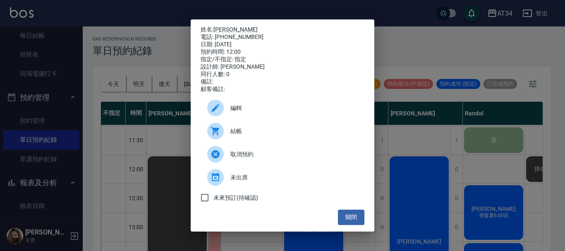
click at [256, 136] on span "結帳" at bounding box center [293, 131] width 127 height 9
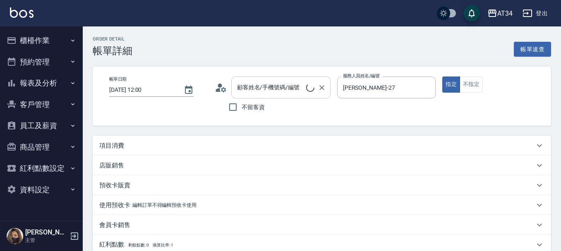
type input "[DATE] 12:00"
type input "[PERSON_NAME]-27"
type input "[PERSON_NAME]/0927360617/null"
click at [222, 90] on icon at bounding box center [223, 89] width 5 height 5
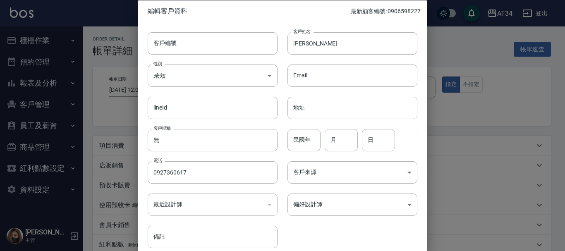
click at [282, 134] on div "民國年 民國年 月 月 日 日" at bounding box center [348, 135] width 140 height 32
click at [292, 139] on input "民國年" at bounding box center [304, 140] width 33 height 22
type input "84"
click at [352, 137] on input "月" at bounding box center [341, 140] width 33 height 22
type input "4"
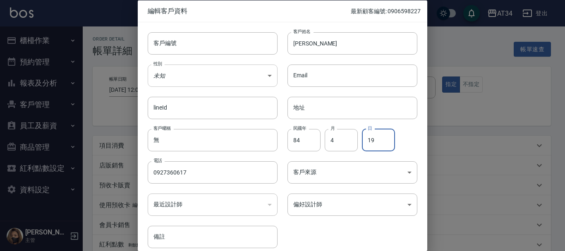
type input "19"
click at [227, 69] on body "AT34 登出 櫃檯作業 打帳單 帳單列表 現金收支登錄 高階收支登錄 材料自購登錄 每日結帳 排班表 現場電腦打卡 預約管理 預約管理 單日預約紀錄 單週預…" at bounding box center [282, 180] width 565 height 360
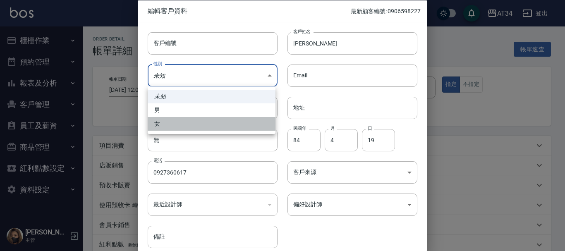
click at [202, 119] on li "女" at bounding box center [212, 124] width 128 height 14
type input "[DEMOGRAPHIC_DATA]"
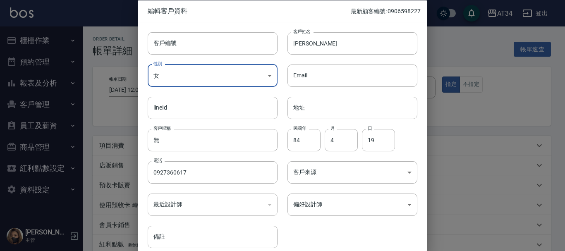
click at [305, 220] on div "客戶編號 客戶編號 客戶姓名 [PERSON_NAME]姓名 性別 女 [DEMOGRAPHIC_DATA] 性別 Email Email lineId li…" at bounding box center [278, 135] width 280 height 226
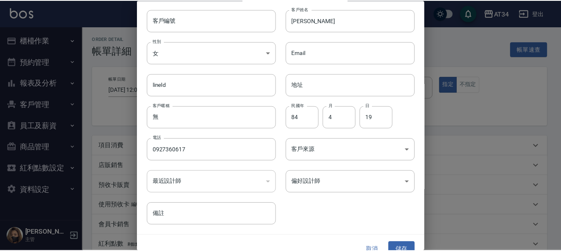
scroll to position [36, 0]
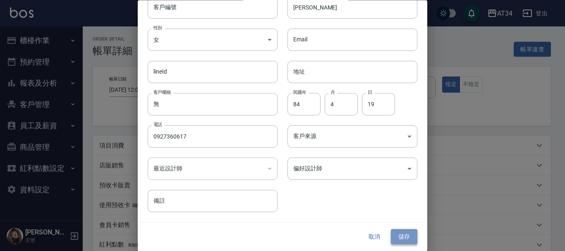
click at [391, 235] on button "儲存" at bounding box center [404, 237] width 26 height 15
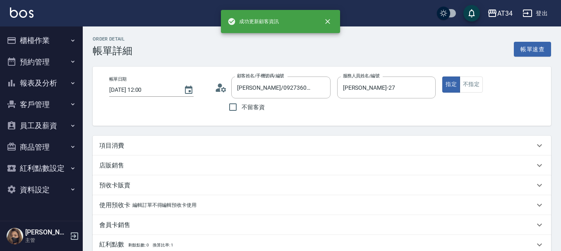
type input "[PERSON_NAME]/0927360617/"
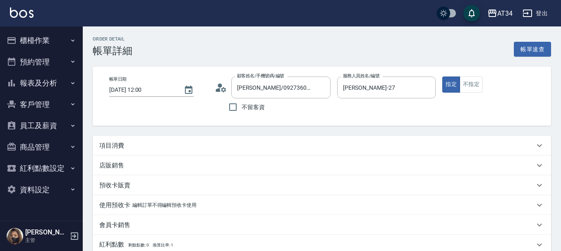
click at [242, 150] on div "項目消費" at bounding box center [322, 146] width 458 height 20
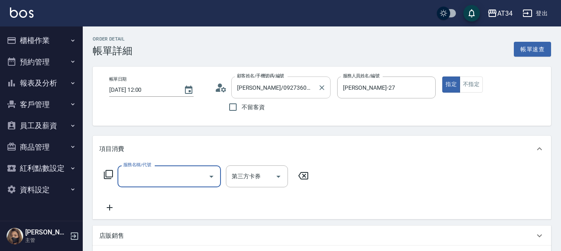
scroll to position [0, 0]
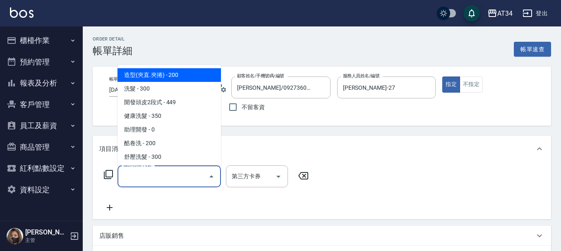
click at [183, 173] on input "服務名稱/代號" at bounding box center [163, 176] width 84 height 14
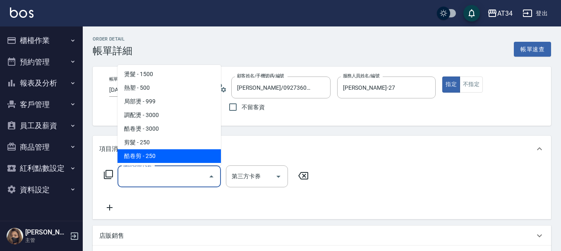
scroll to position [124, 0]
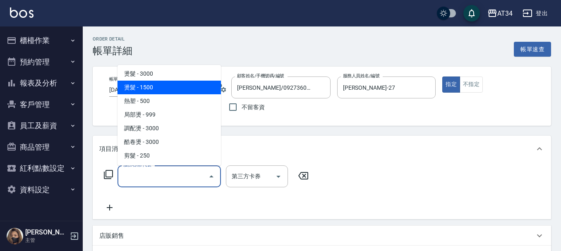
click at [162, 93] on span "燙髮 - 1500" at bounding box center [169, 88] width 103 height 14
type input "150"
type input "燙髮(301)"
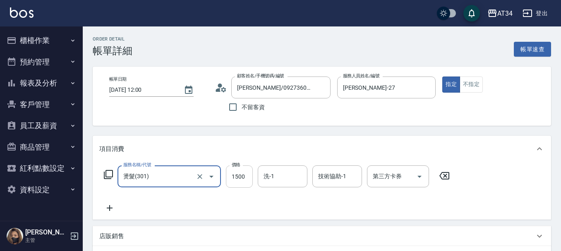
click at [238, 171] on input "1500" at bounding box center [239, 177] width 27 height 22
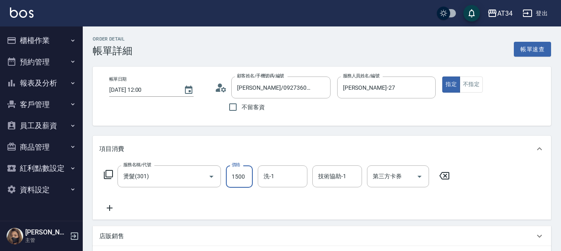
type input "0"
type input "18"
type input "10"
type input "180"
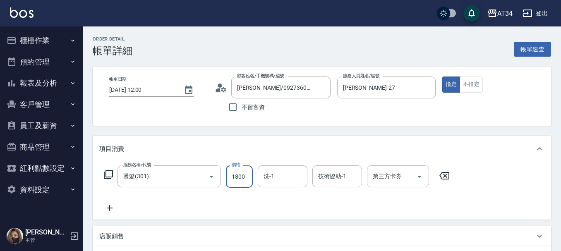
type input "1800"
drag, startPoint x: 465, startPoint y: 154, endPoint x: 461, endPoint y: 160, distance: 7.4
click at [461, 160] on div "項目消費" at bounding box center [322, 149] width 458 height 26
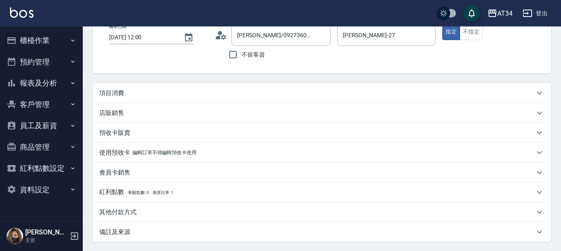
scroll to position [50, 0]
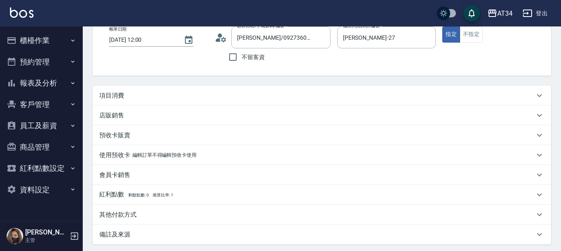
click at [132, 213] on p "其他付款方式" at bounding box center [117, 215] width 37 height 9
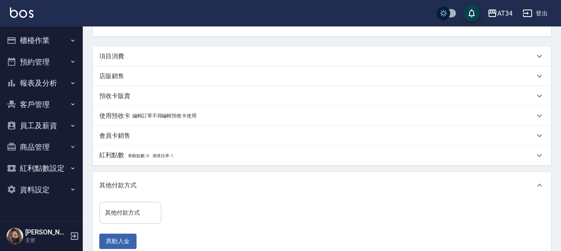
scroll to position [91, 0]
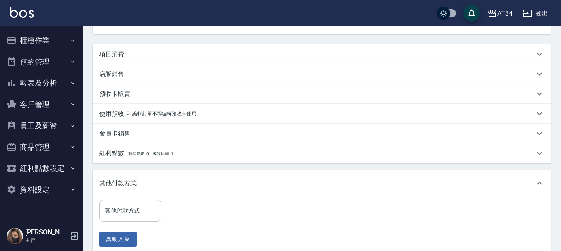
click at [130, 209] on input "其他付款方式" at bounding box center [130, 211] width 55 height 14
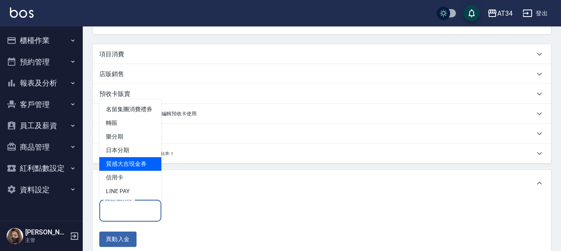
scroll to position [10, 0]
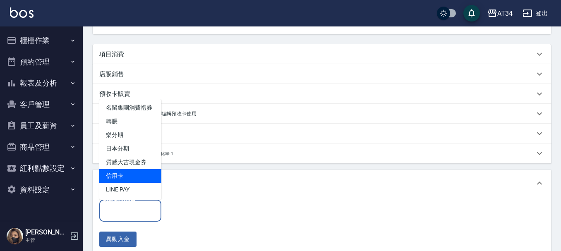
click at [127, 174] on span "信用卡" at bounding box center [130, 176] width 62 height 14
type input "信用卡"
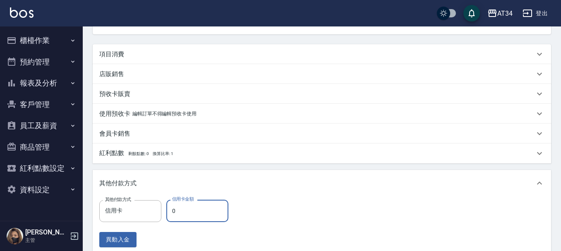
click at [199, 211] on input "0" at bounding box center [197, 211] width 62 height 22
type input "170"
type input "18"
type input "160"
type input "180"
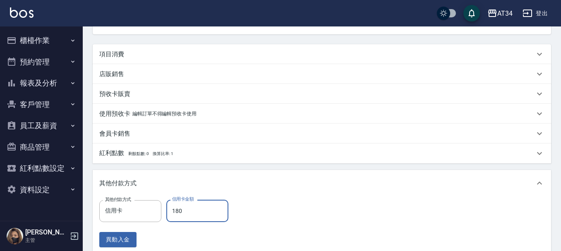
type input "0"
type input "1800"
click at [314, 203] on div "其他付款方式 信用卡 其他付款方式 信用卡金額 1800 信用卡金額 異動入金" at bounding box center [321, 224] width 445 height 48
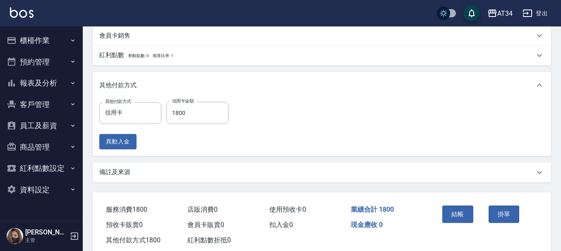
scroll to position [210, 0]
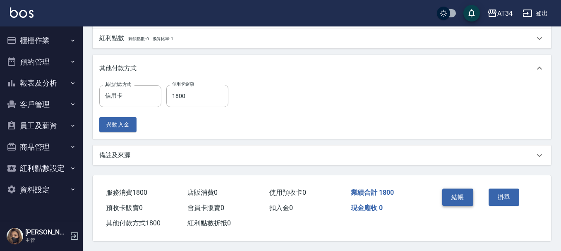
click at [461, 193] on button "結帳" at bounding box center [457, 197] width 31 height 17
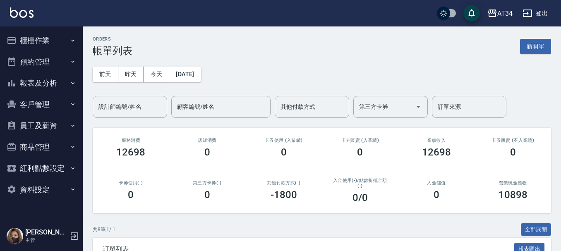
click at [48, 81] on button "報表及分析" at bounding box center [41, 83] width 76 height 22
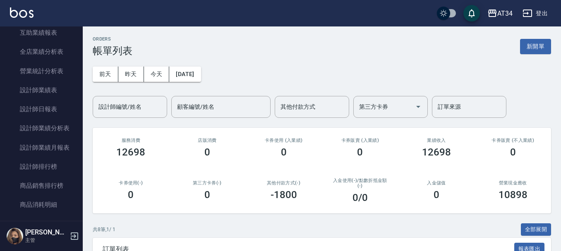
scroll to position [207, 0]
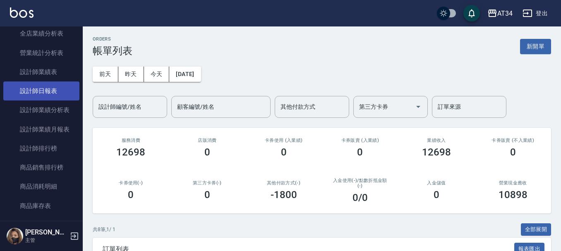
click at [53, 86] on link "設計師日報表" at bounding box center [41, 91] width 76 height 19
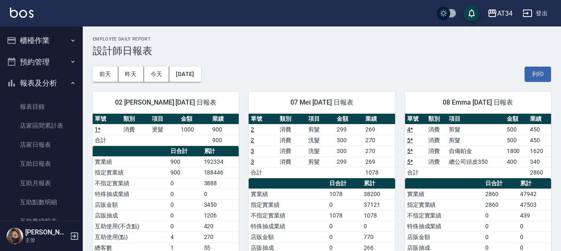
click at [47, 41] on button "櫃檯作業" at bounding box center [41, 41] width 76 height 22
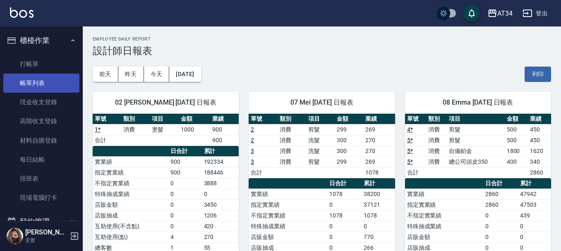
click at [43, 89] on link "帳單列表" at bounding box center [41, 83] width 76 height 19
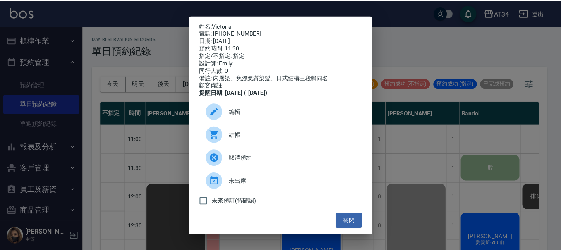
scroll to position [0, 299]
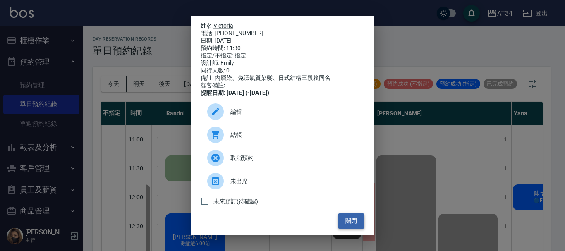
click at [355, 226] on button "關閉" at bounding box center [351, 221] width 26 height 15
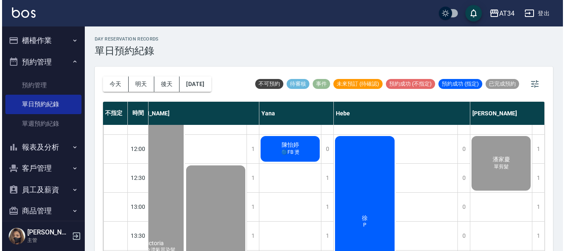
scroll to position [124, 557]
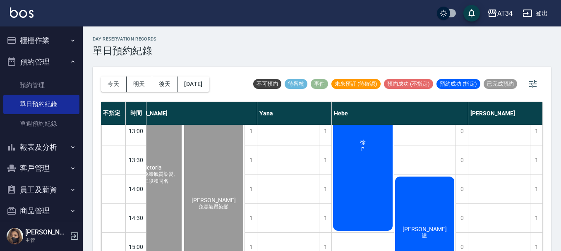
click at [399, 204] on div "[PERSON_NAME]" at bounding box center [425, 232] width 62 height 115
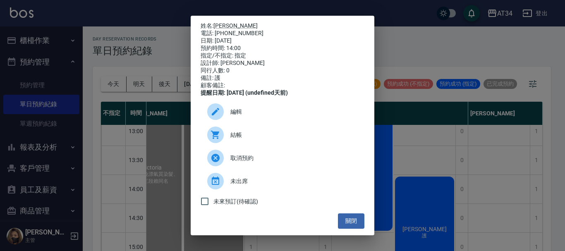
click at [253, 137] on span "結帳" at bounding box center [293, 135] width 127 height 9
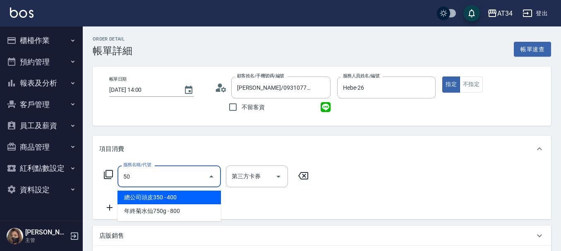
type input "501"
type input "100"
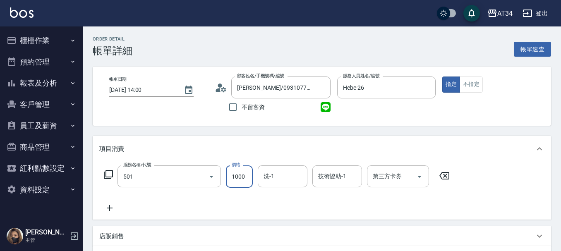
type input "染髮(501)"
type input "1"
type input "0"
type input "15"
type input "10"
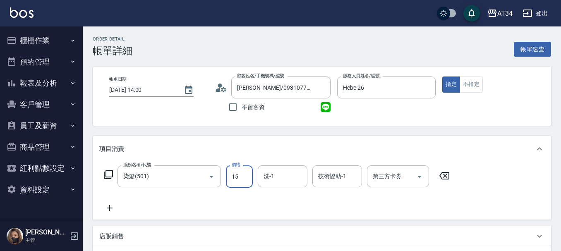
type input "150"
type input "1500"
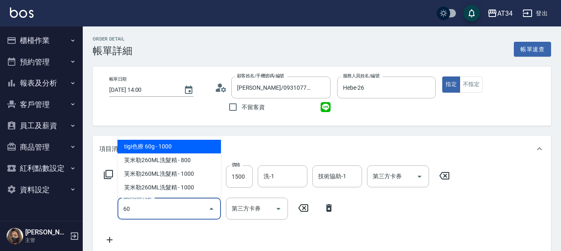
type input "601"
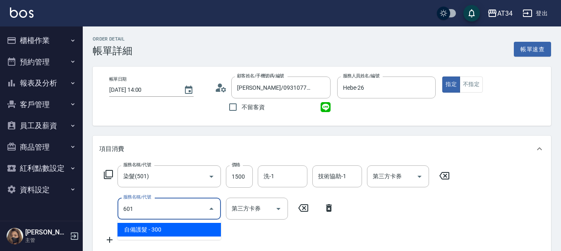
type input "180"
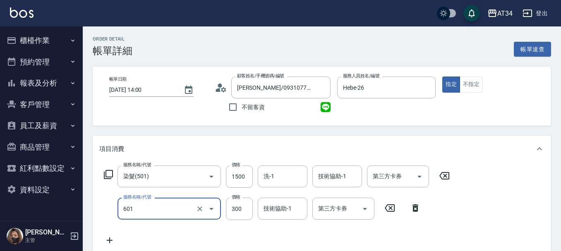
type input "自備護髮(601)"
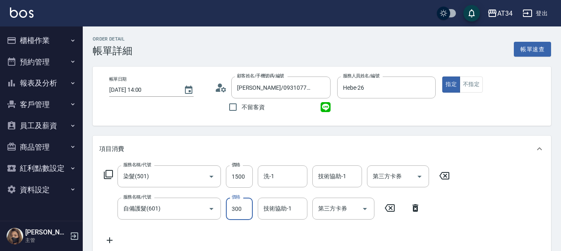
type input "150"
type input "50"
type input "200"
type input "500"
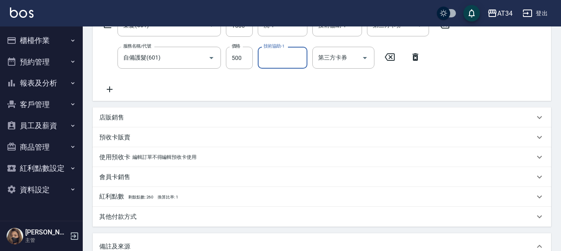
scroll to position [41, 0]
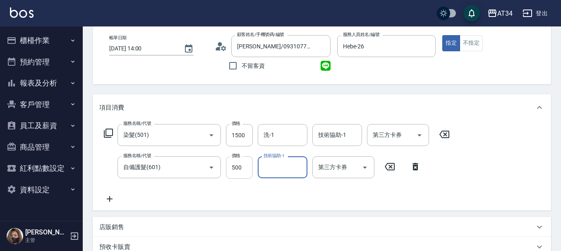
click at [244, 178] on input "500" at bounding box center [239, 167] width 27 height 22
type input "150"
type input "49"
type input "190"
type input "4999"
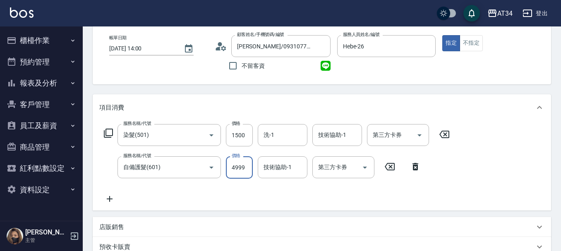
type input "190"
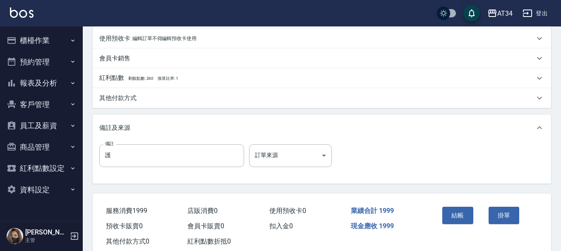
scroll to position [290, 0]
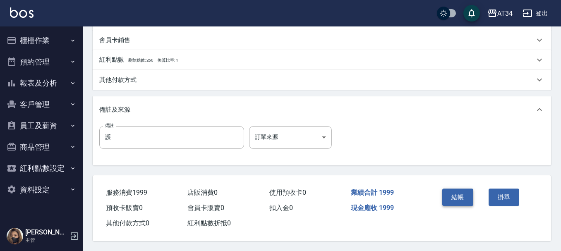
type input "499"
click at [456, 199] on button "結帳" at bounding box center [457, 197] width 31 height 17
